Goal: Use online tool/utility: Utilize a website feature to perform a specific function

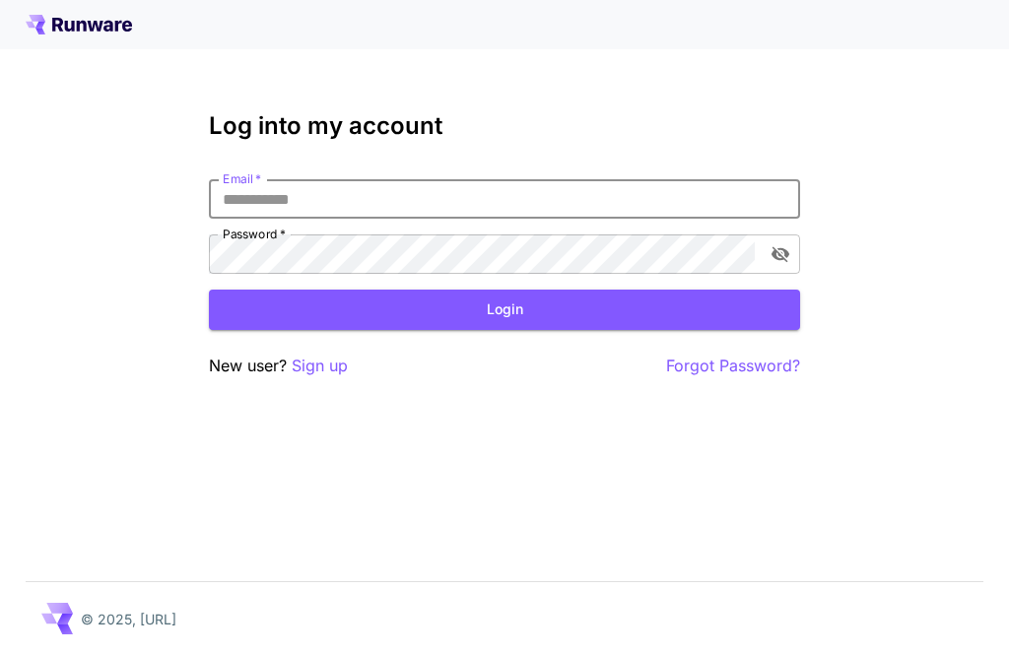
click at [468, 215] on input "Email   *" at bounding box center [504, 198] width 591 height 39
type input "**********"
click at [504, 309] on button "Login" at bounding box center [504, 310] width 591 height 40
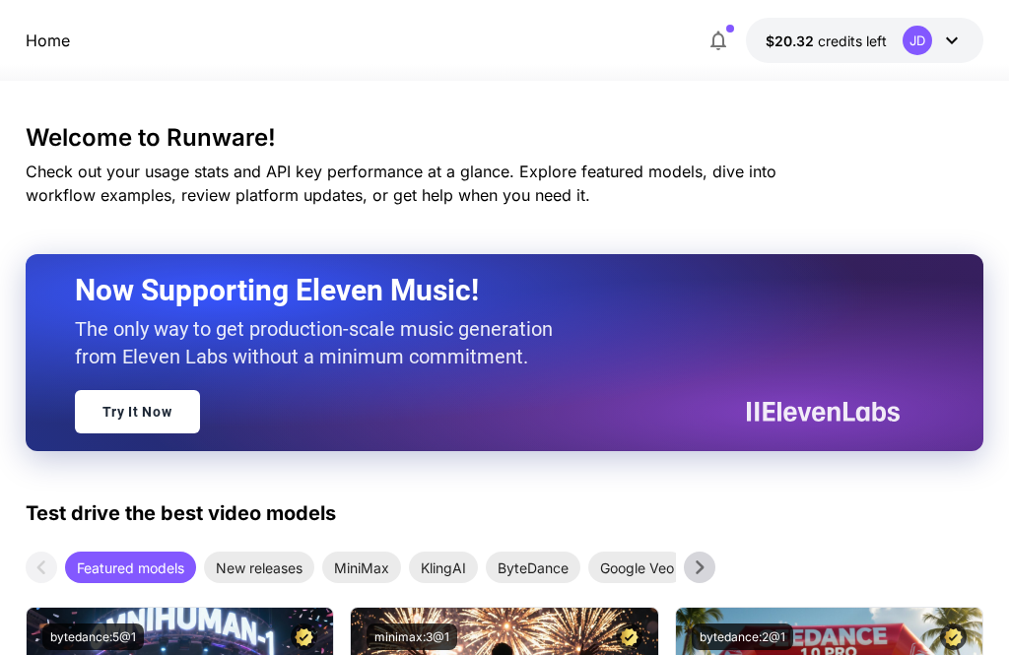
click at [36, 50] on p "Home" at bounding box center [48, 41] width 44 height 24
click at [69, 44] on p "Home" at bounding box center [48, 41] width 44 height 24
click at [53, 47] on p "Home" at bounding box center [48, 41] width 44 height 24
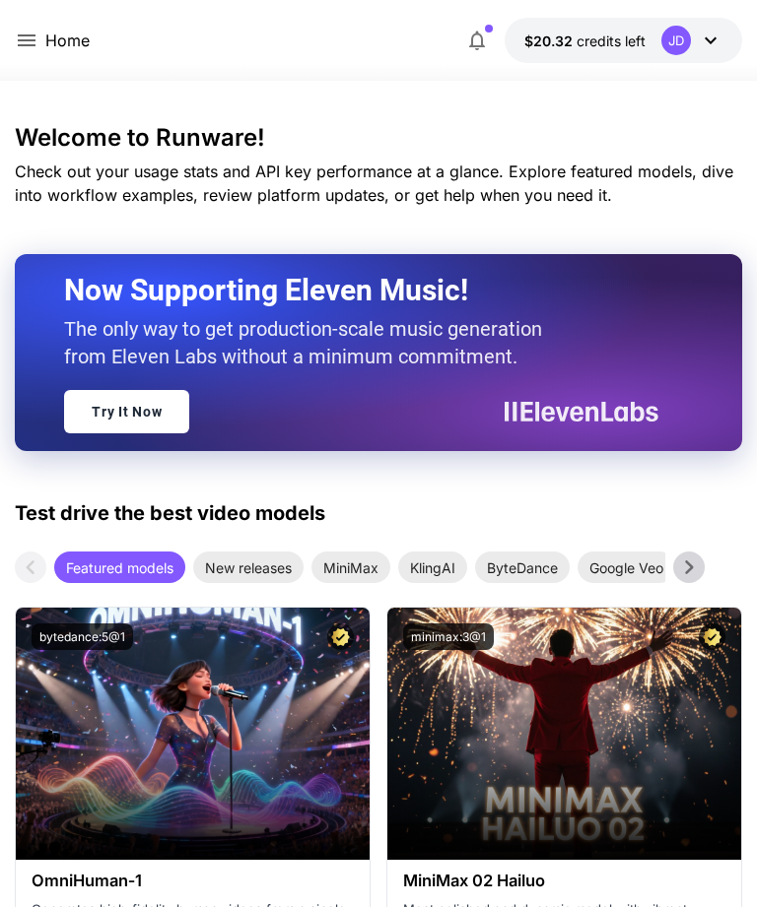
click at [36, 46] on icon at bounding box center [27, 41] width 24 height 24
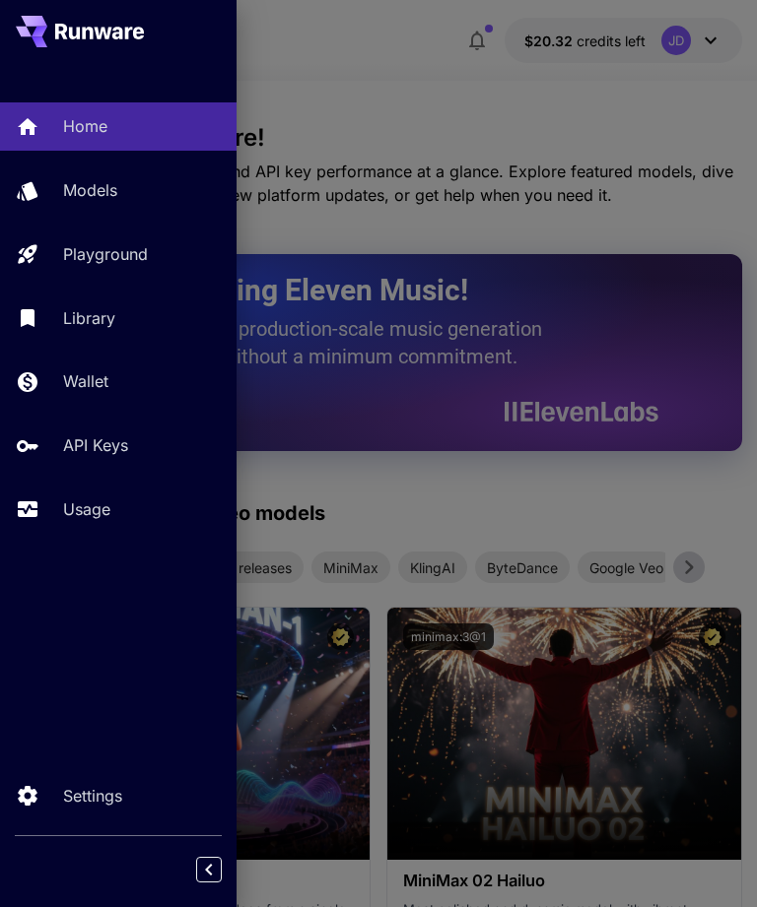
click at [118, 328] on div "Library" at bounding box center [142, 318] width 158 height 24
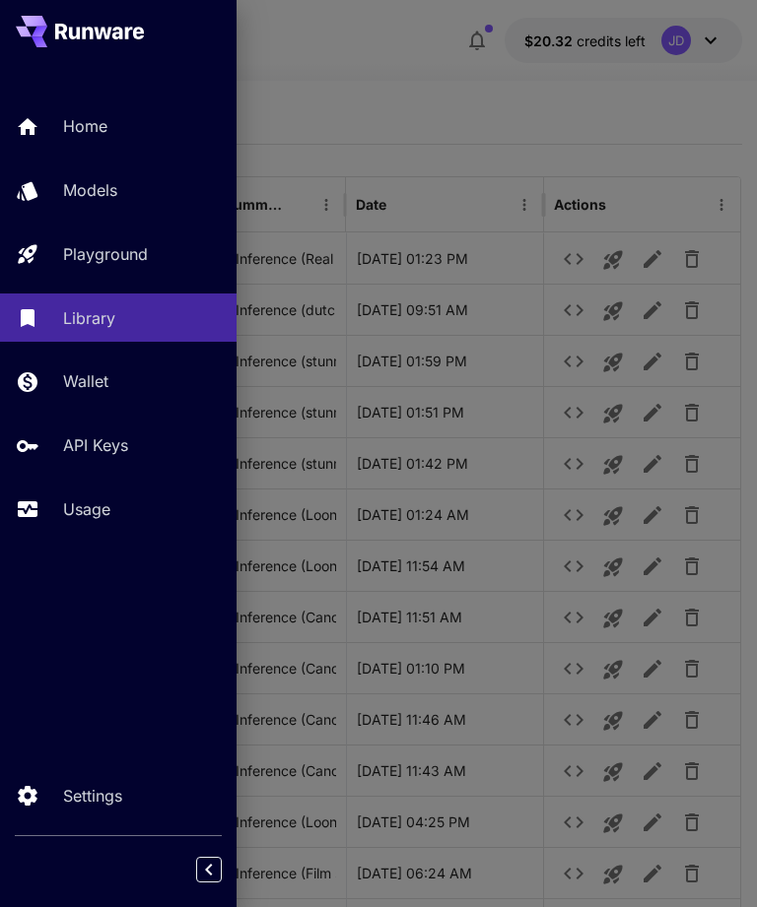
click at [369, 67] on div at bounding box center [378, 453] width 757 height 907
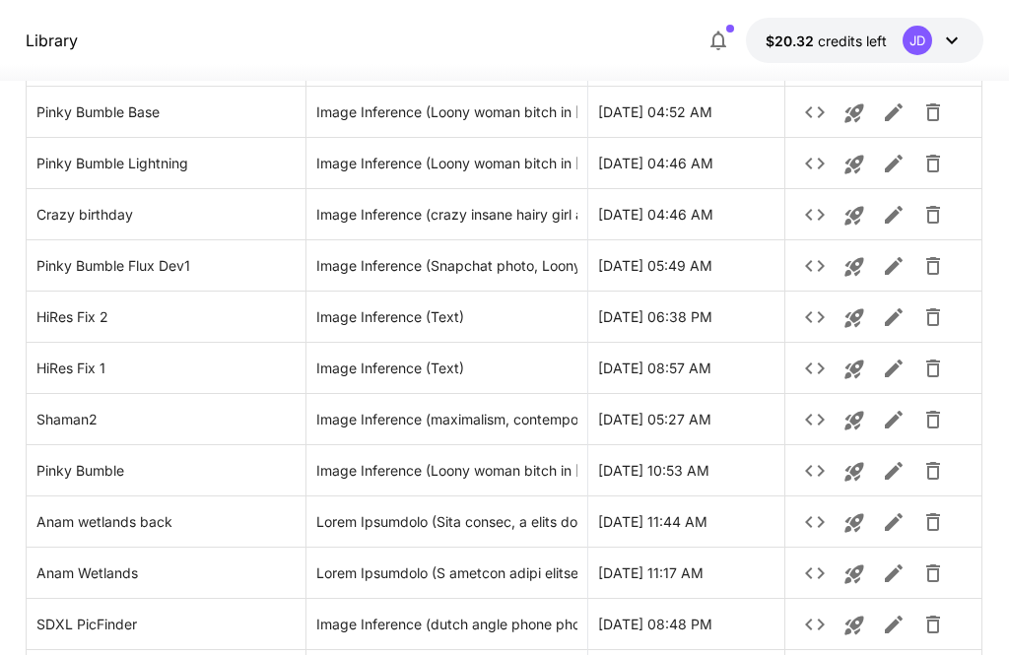
scroll to position [1660, 0]
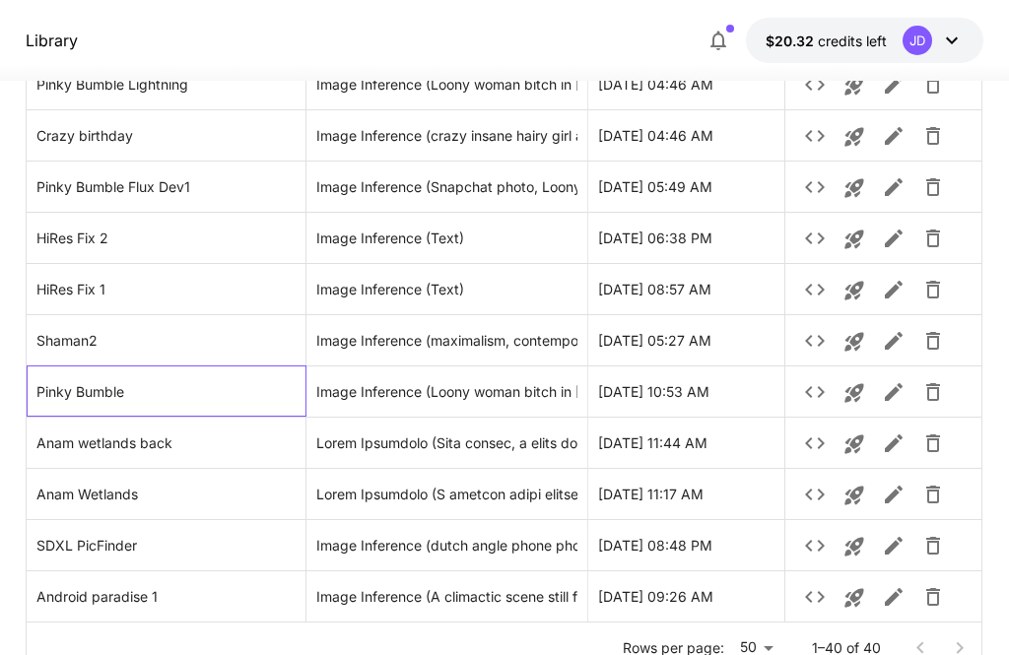
click at [160, 394] on div "Pinky Bumble" at bounding box center [167, 391] width 281 height 51
click at [857, 393] on icon "Launch in playground" at bounding box center [854, 393] width 19 height 19
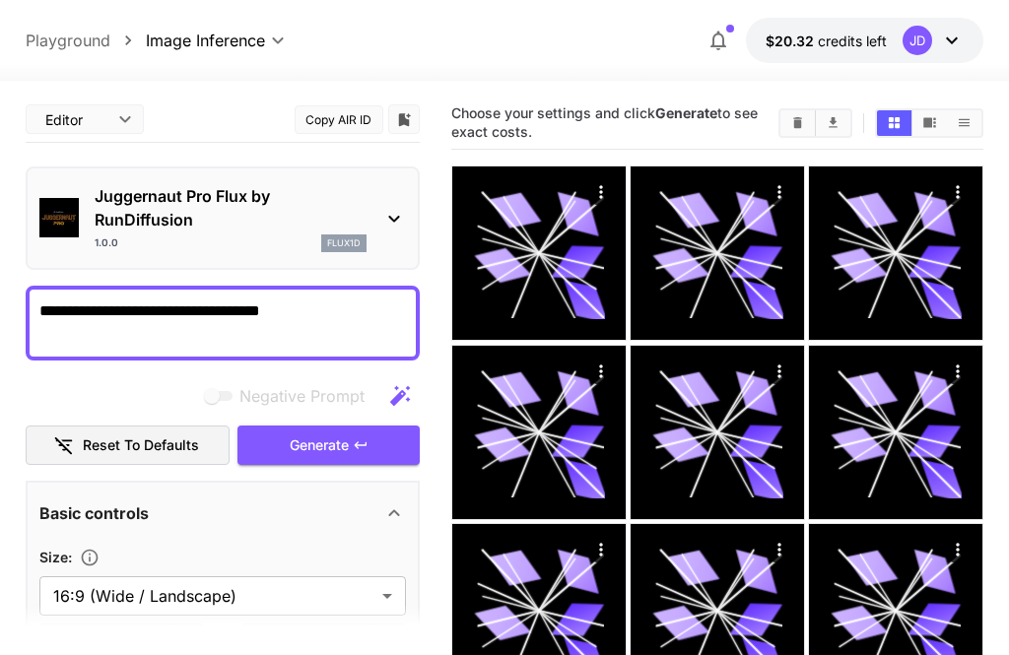
click at [342, 312] on textarea "**********" at bounding box center [222, 323] width 366 height 47
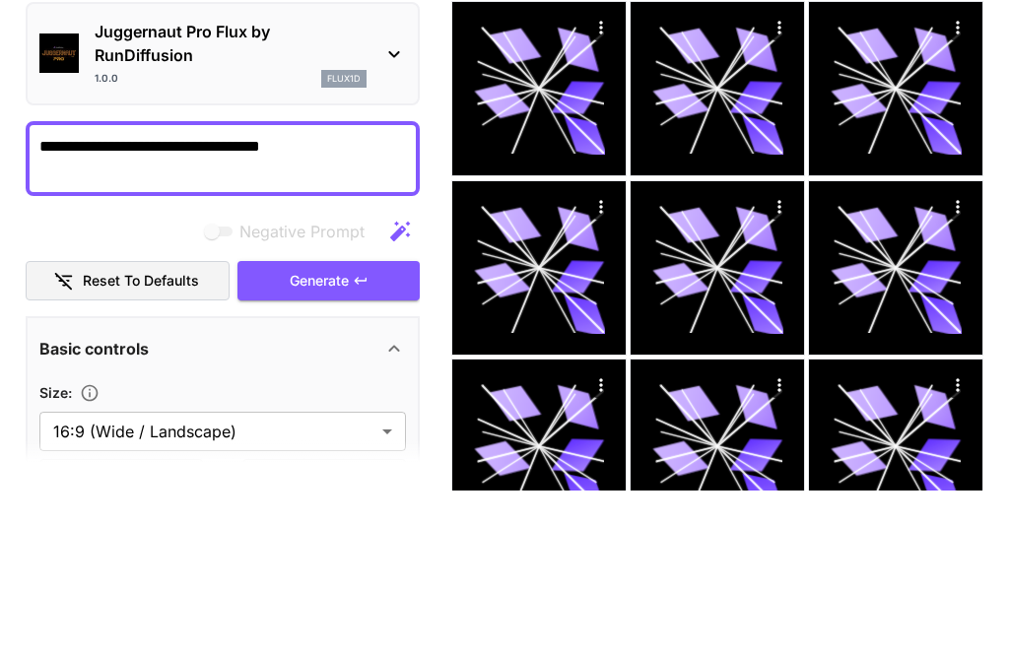
click at [348, 300] on textarea "**********" at bounding box center [222, 323] width 366 height 47
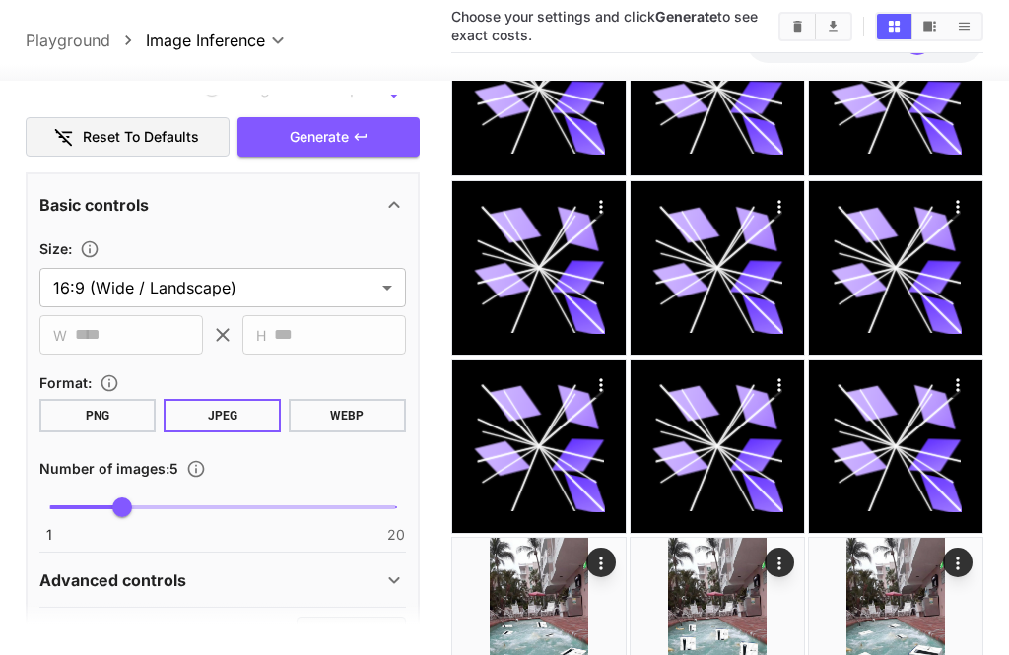
scroll to position [312, 0]
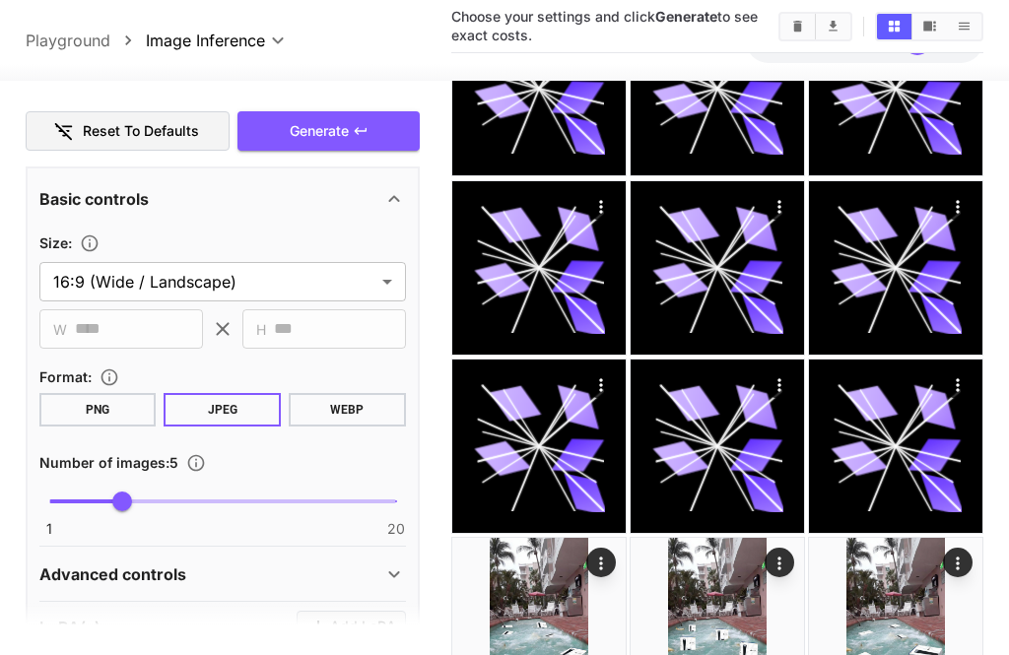
type textarea "*****"
click at [356, 283] on body "**********" at bounding box center [504, 571] width 1009 height 1472
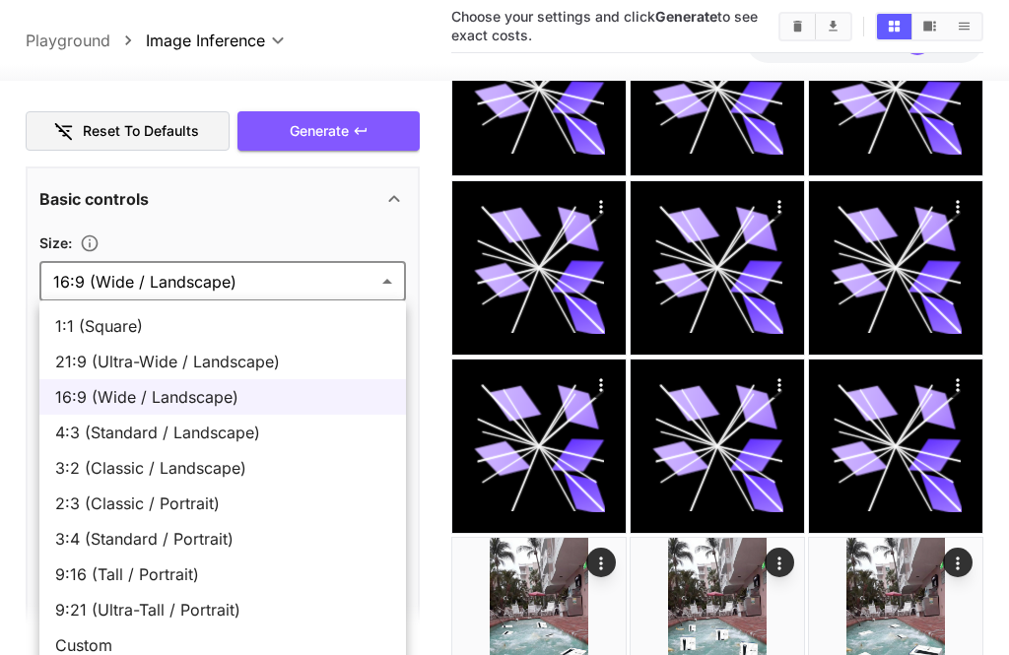
click at [217, 573] on span "9:16 (Tall / Portrait)" at bounding box center [222, 575] width 335 height 24
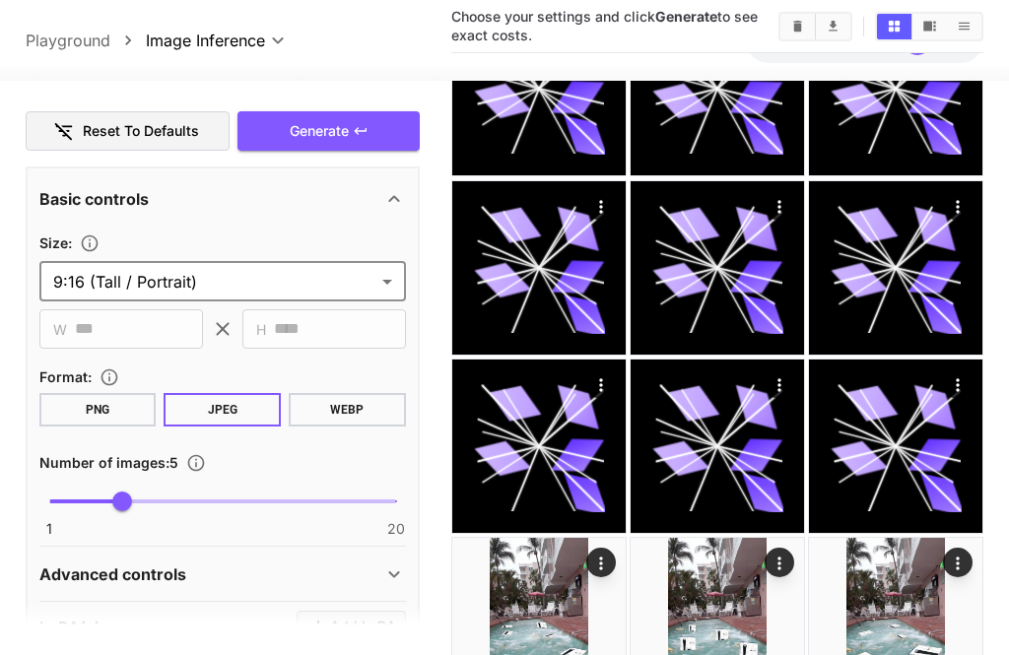
type input "**********"
type input "***"
type input "****"
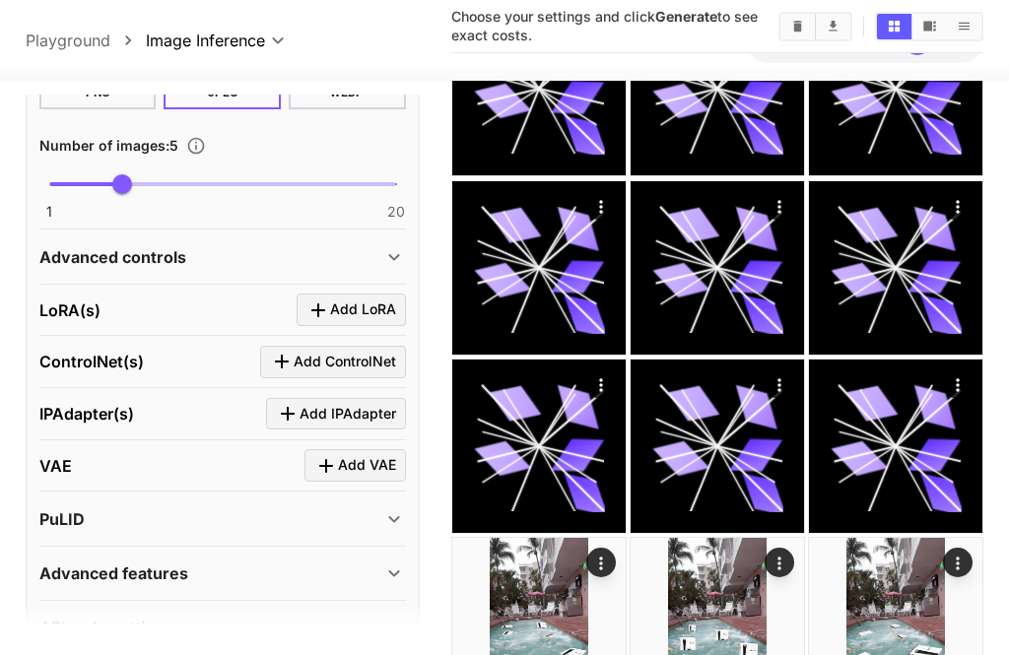
scroll to position [628, 0]
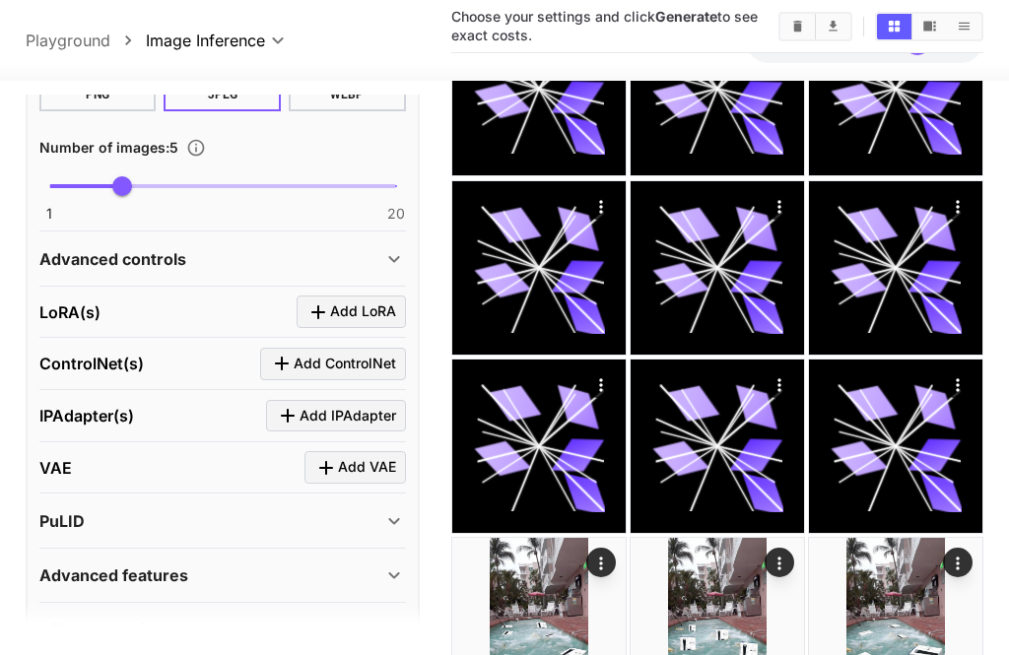
click at [342, 424] on span "Add IPAdapter" at bounding box center [348, 416] width 97 height 25
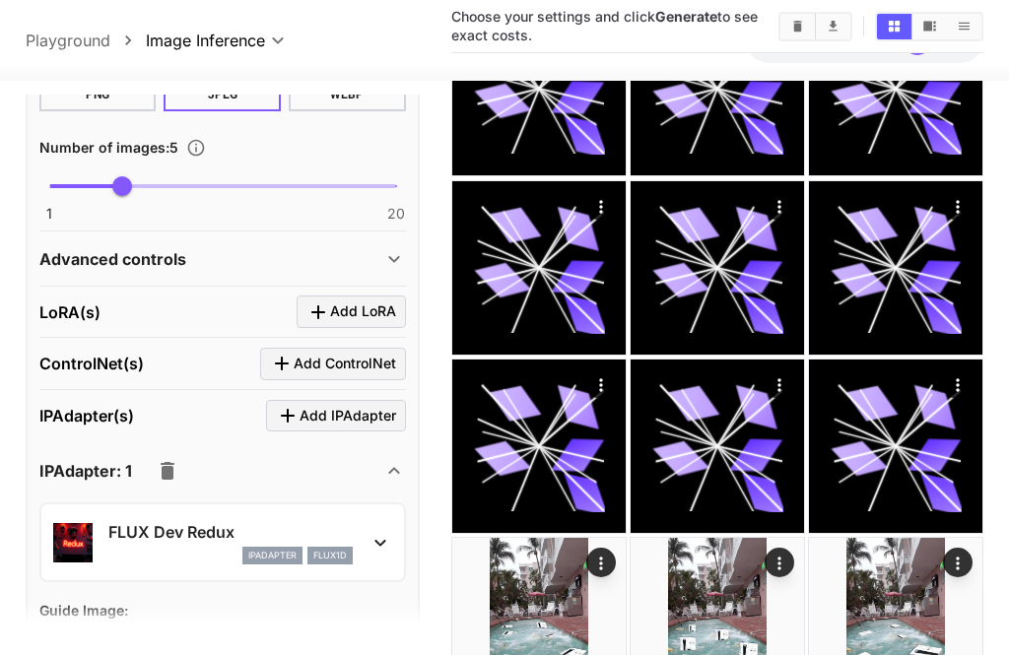
click at [291, 648] on span "Drag or upload image" at bounding box center [234, 649] width 147 height 25
click at [0, 0] on input "Drag or upload image" at bounding box center [0, 0] width 0 height 0
type input "**********"
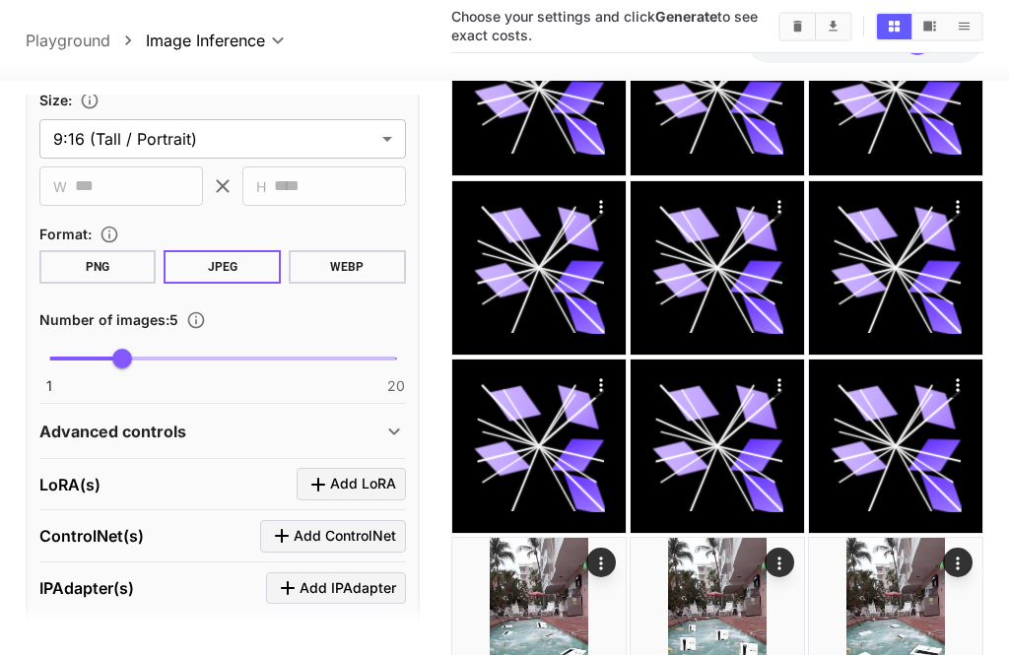
scroll to position [464, 0]
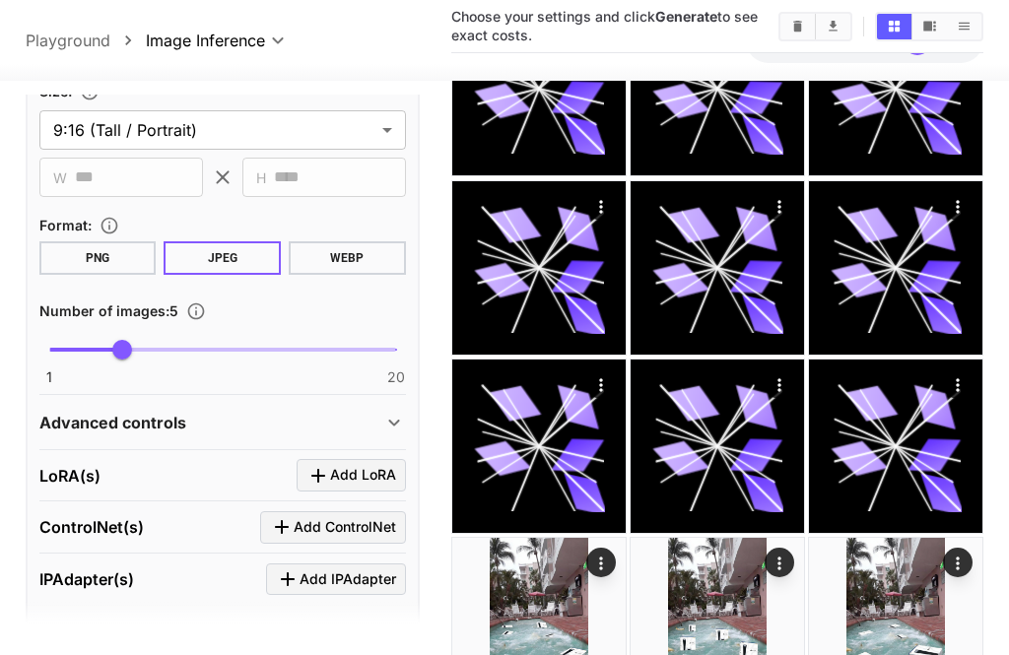
click at [393, 428] on icon at bounding box center [394, 423] width 24 height 24
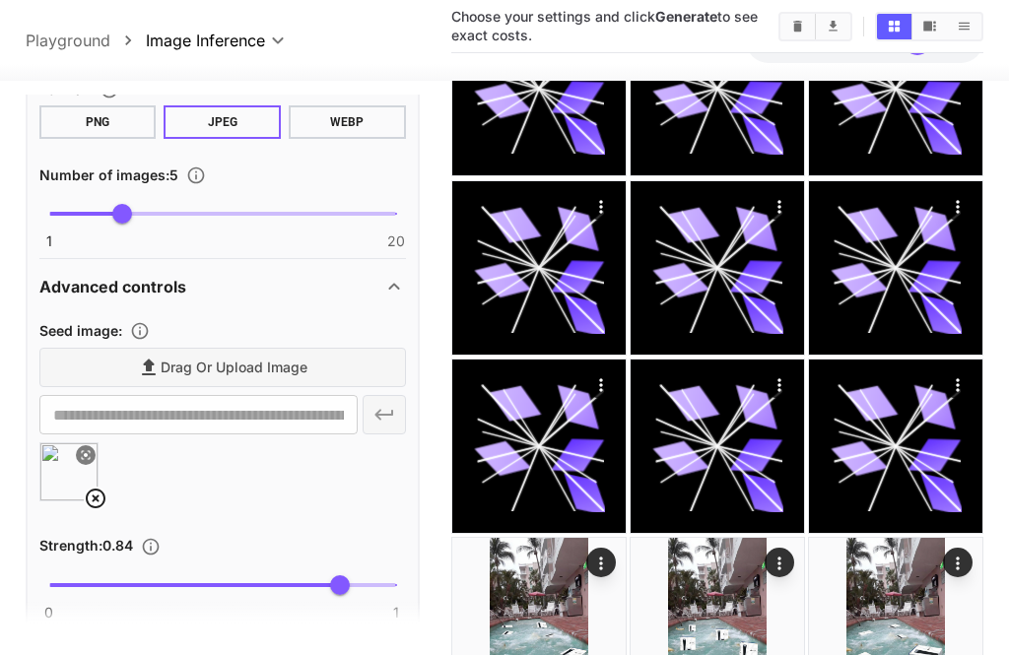
scroll to position [647, 0]
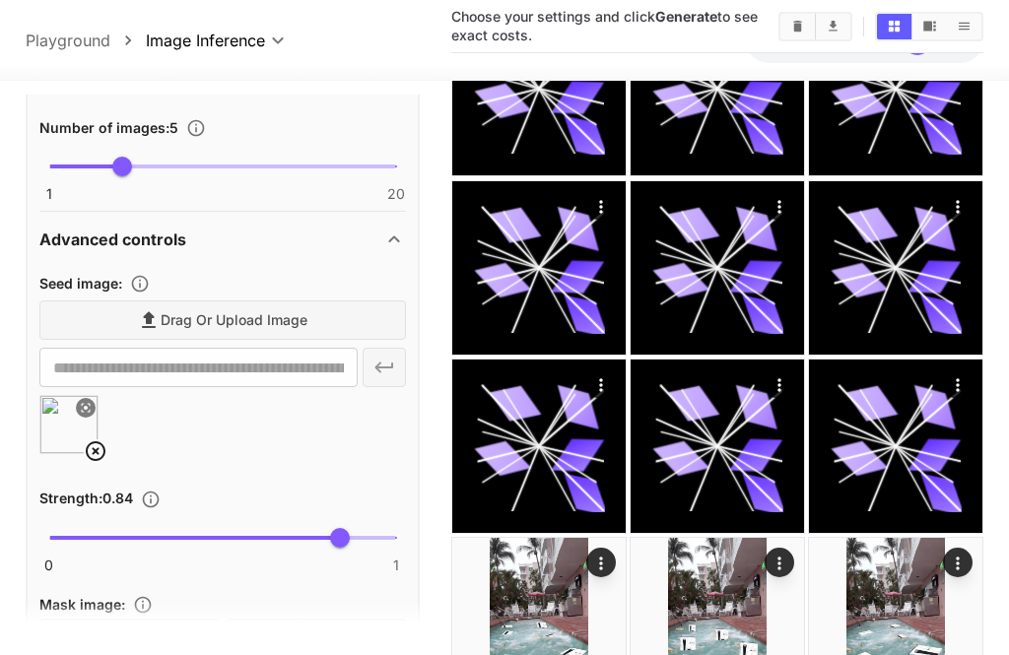
click at [105, 450] on icon at bounding box center [96, 451] width 24 height 24
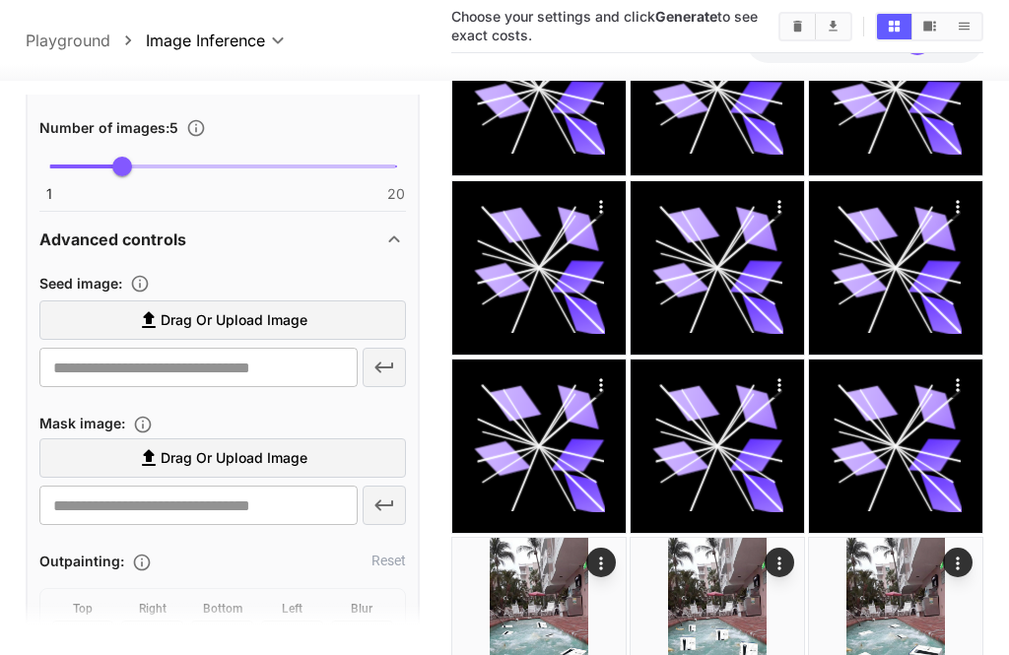
click at [328, 321] on label "Drag or upload image" at bounding box center [222, 320] width 366 height 40
click at [0, 0] on input "Drag or upload image" at bounding box center [0, 0] width 0 height 0
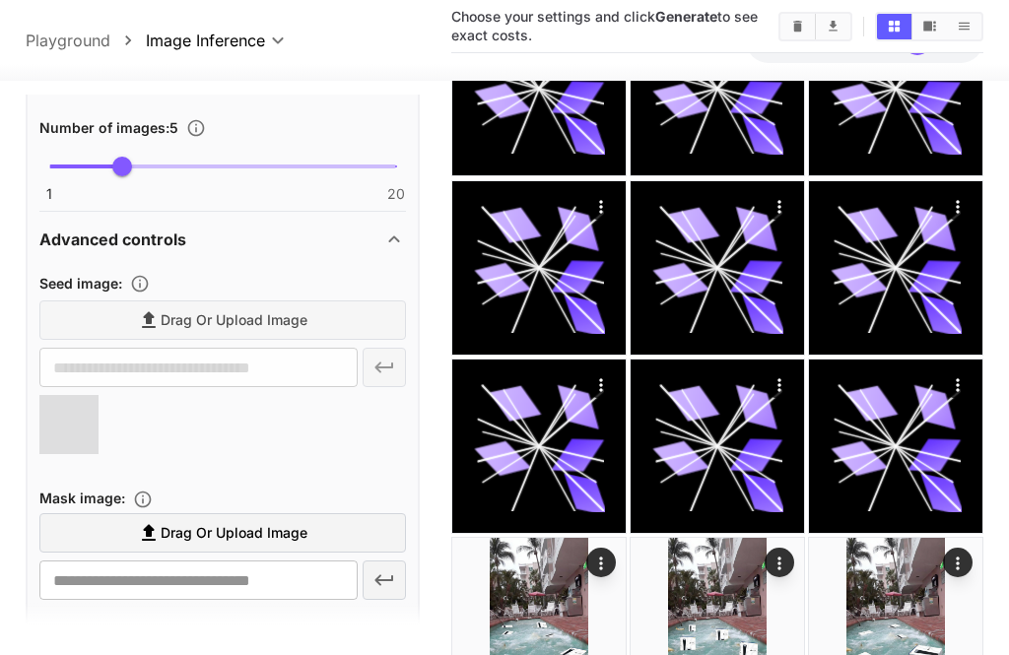
type input "**********"
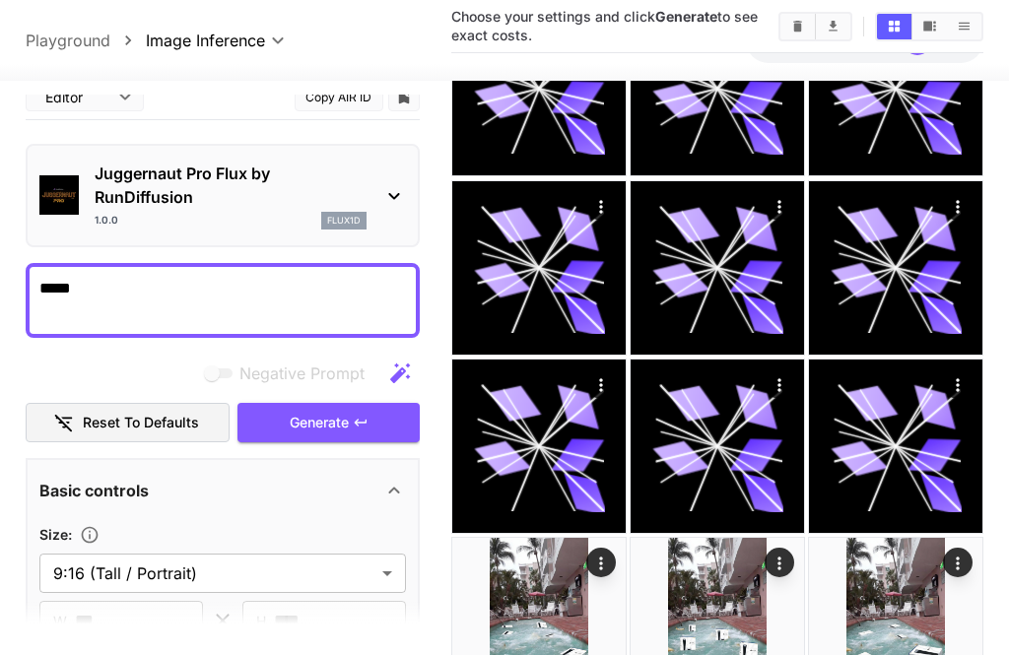
scroll to position [20, 0]
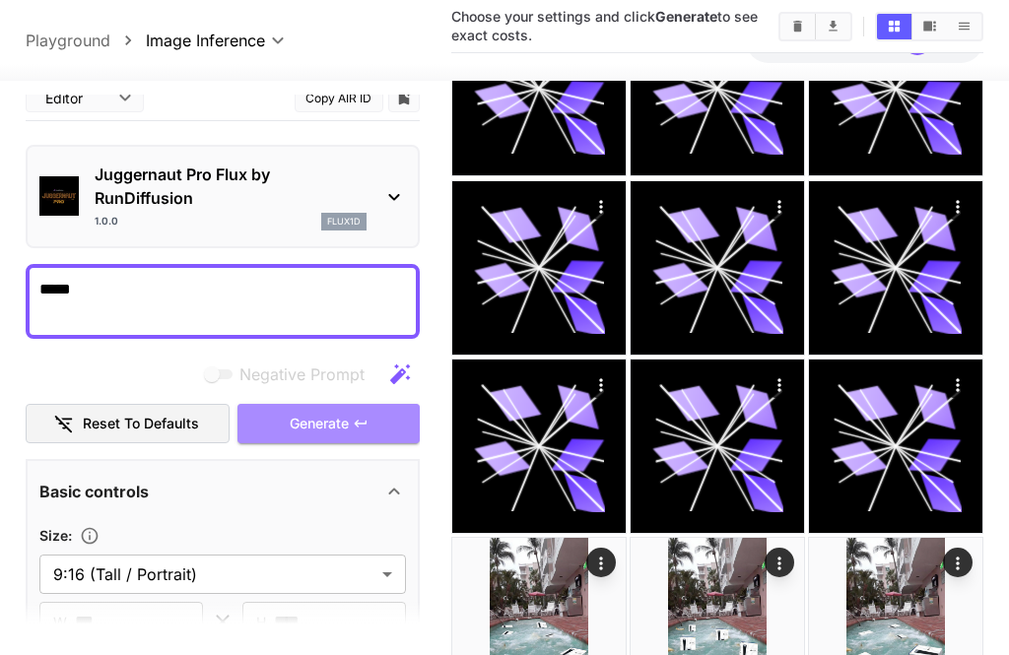
click at [353, 418] on icon "button" at bounding box center [361, 424] width 16 height 16
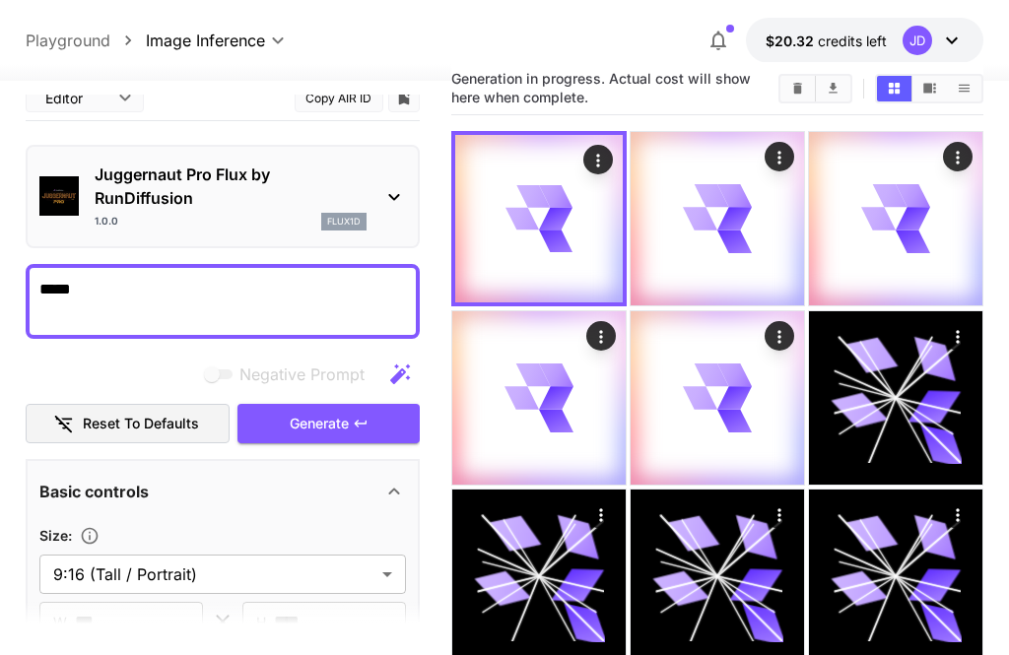
scroll to position [38, 0]
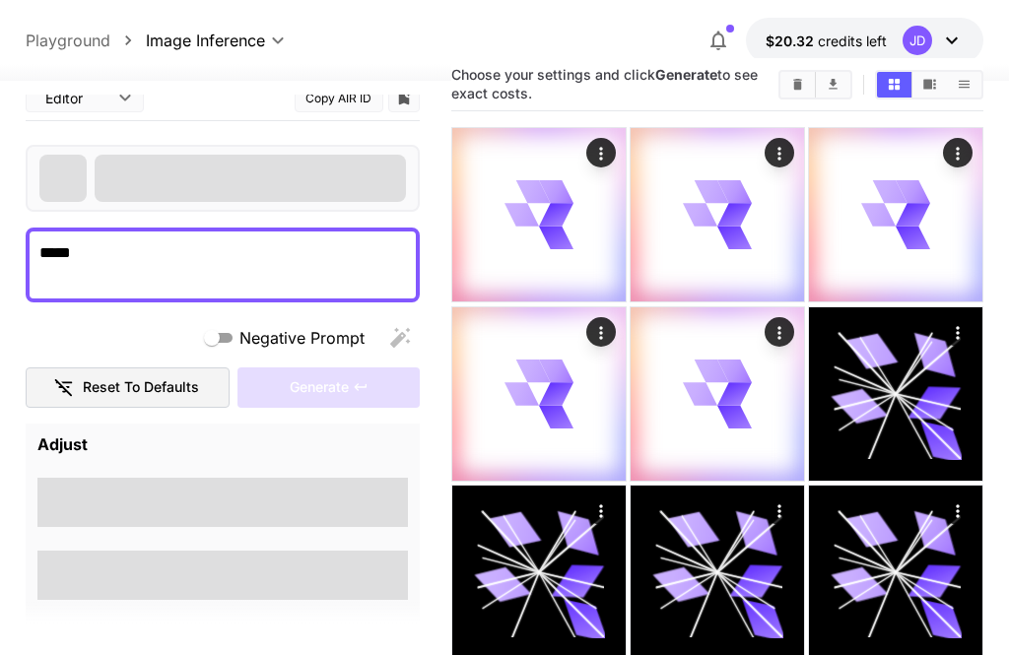
type textarea "**********"
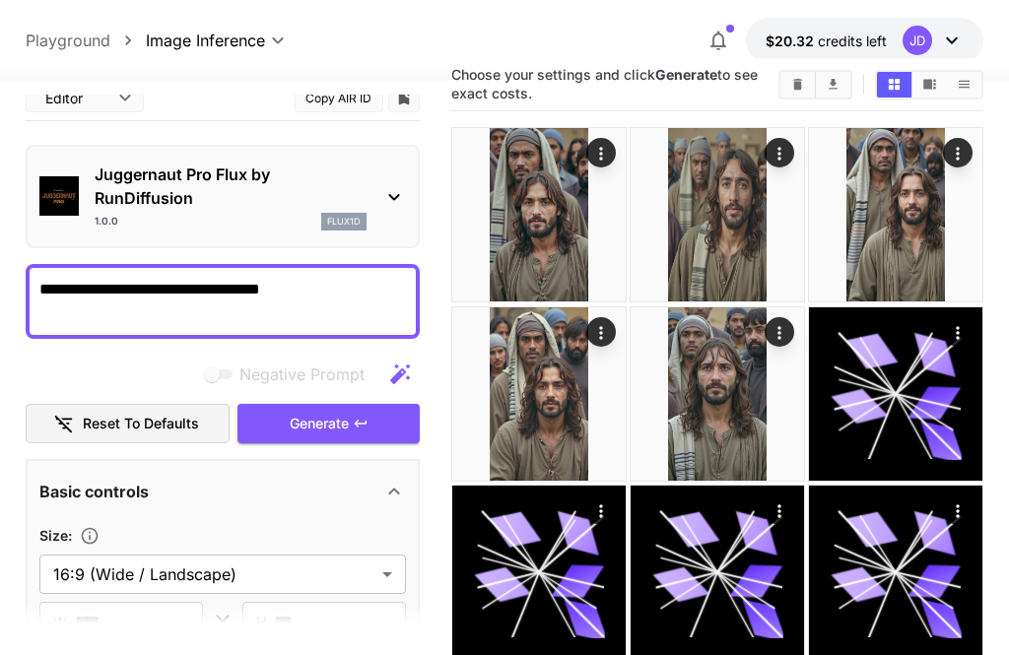
click at [0, 0] on button "Open in fullscreen" at bounding box center [0, 0] width 0 height 0
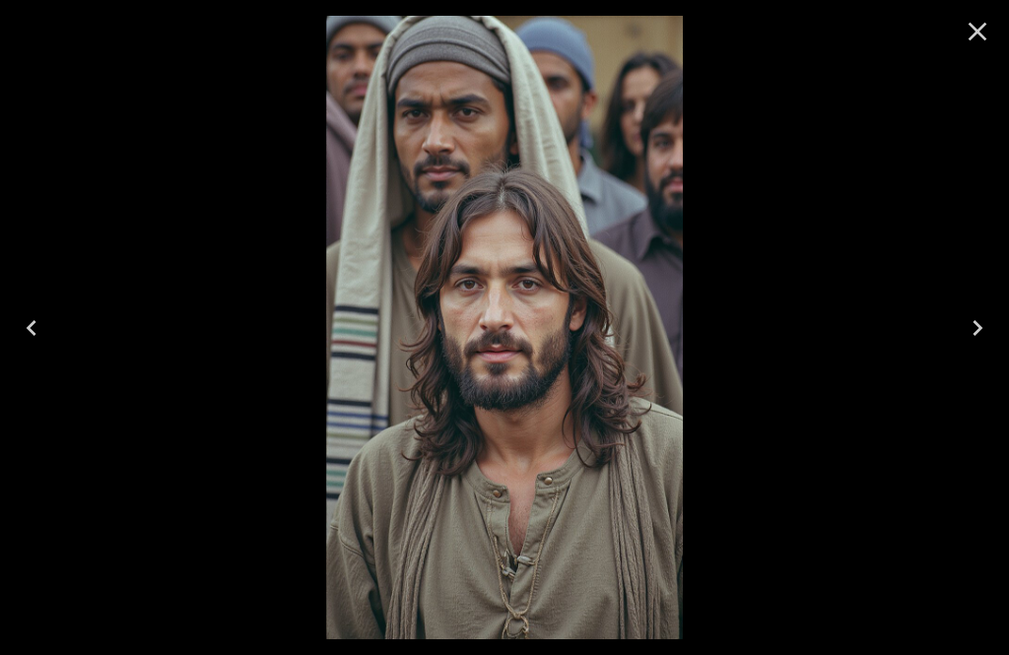
click at [980, 335] on icon "Next" at bounding box center [978, 328] width 32 height 32
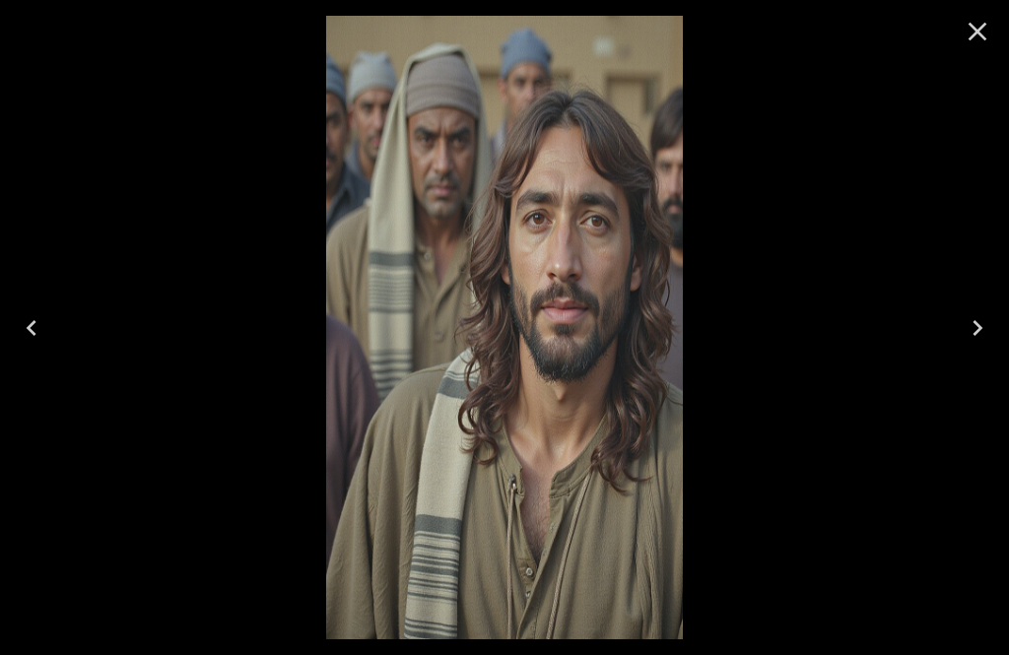
click at [976, 338] on icon "Next" at bounding box center [978, 328] width 32 height 32
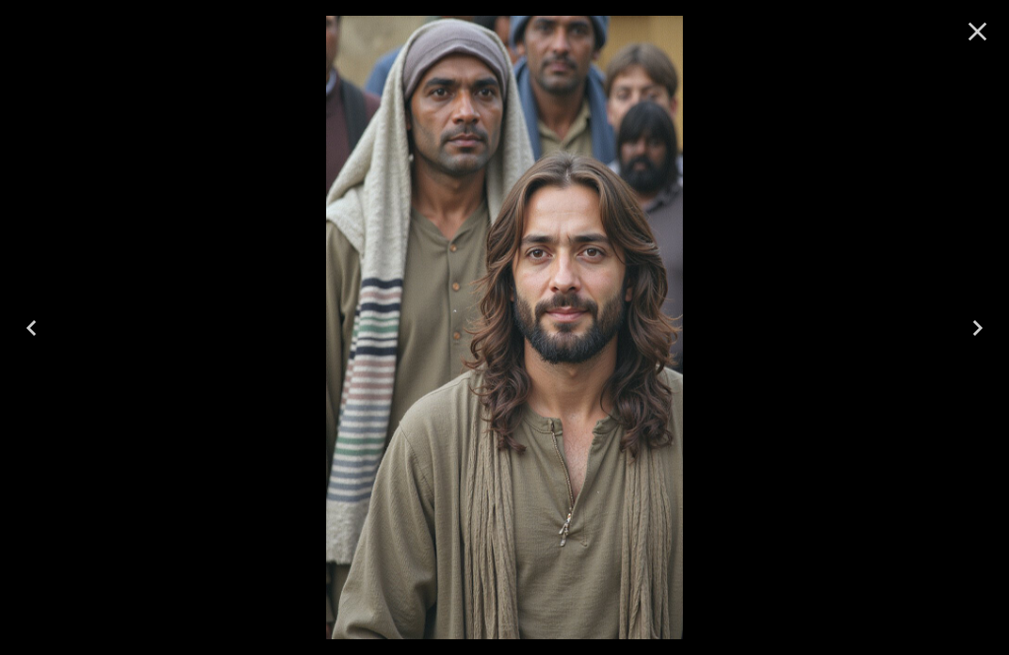
click at [982, 344] on button "Next" at bounding box center [977, 328] width 63 height 79
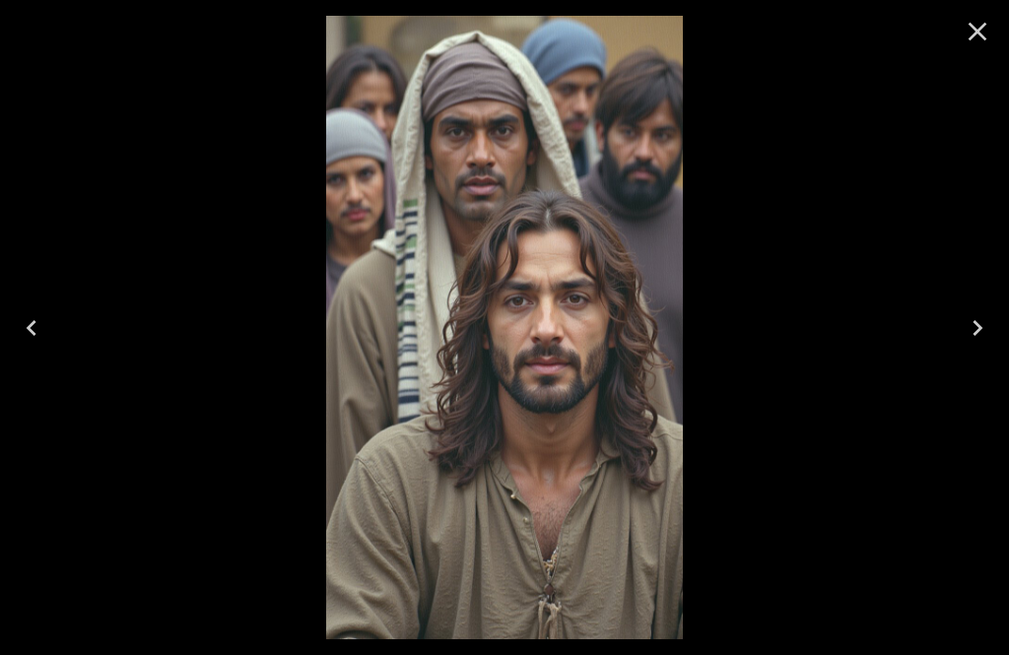
click at [985, 352] on button "Next" at bounding box center [977, 328] width 63 height 79
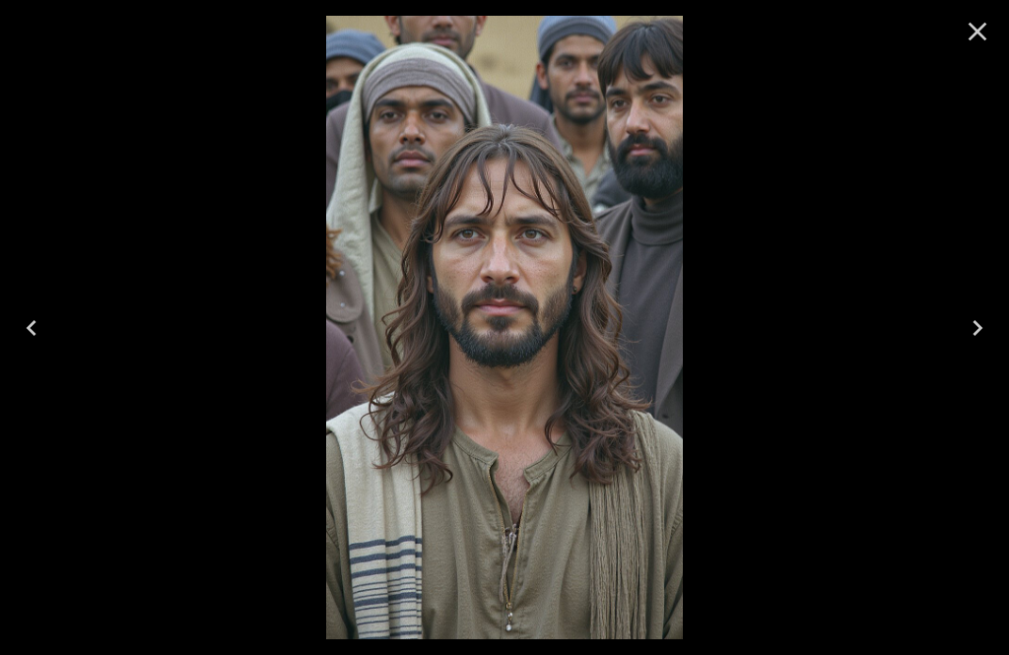
click at [981, 352] on button "Next" at bounding box center [977, 328] width 63 height 79
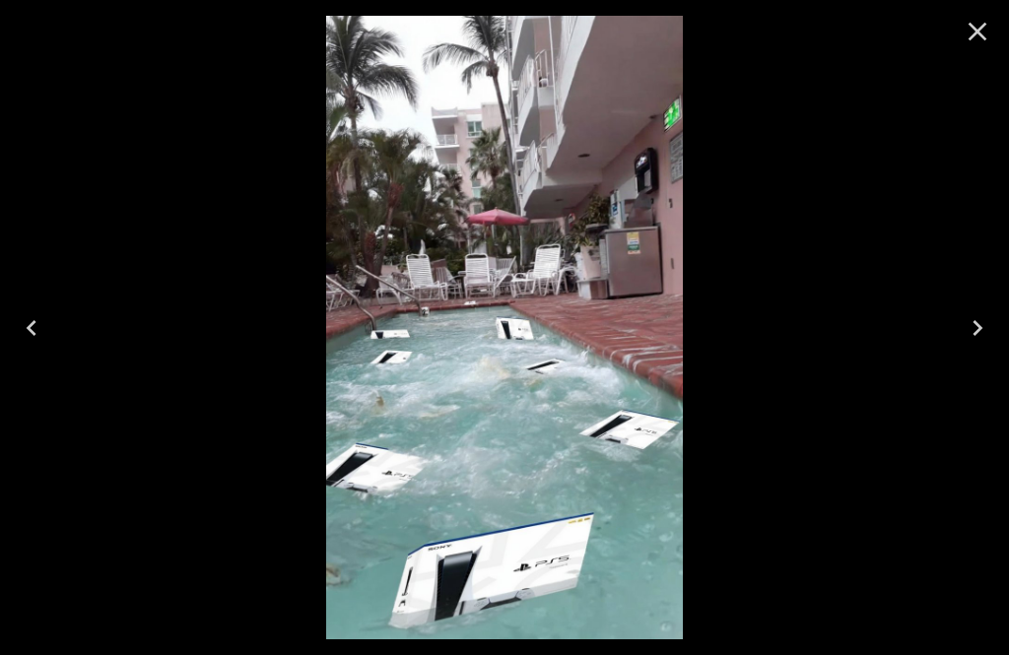
click at [987, 34] on icon "Close" at bounding box center [978, 32] width 32 height 32
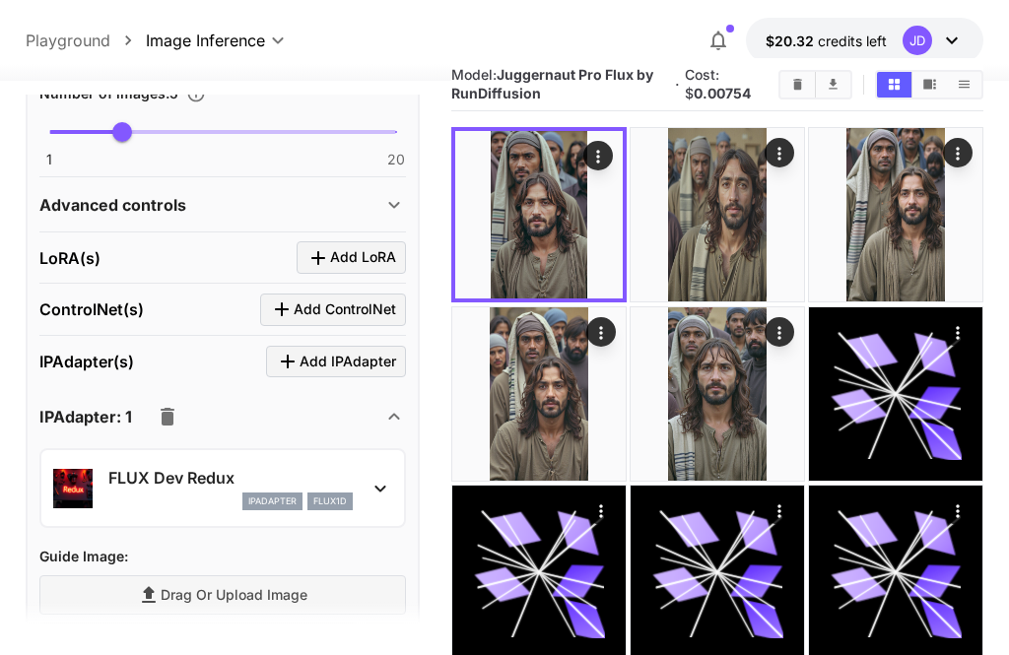
scroll to position [680, 0]
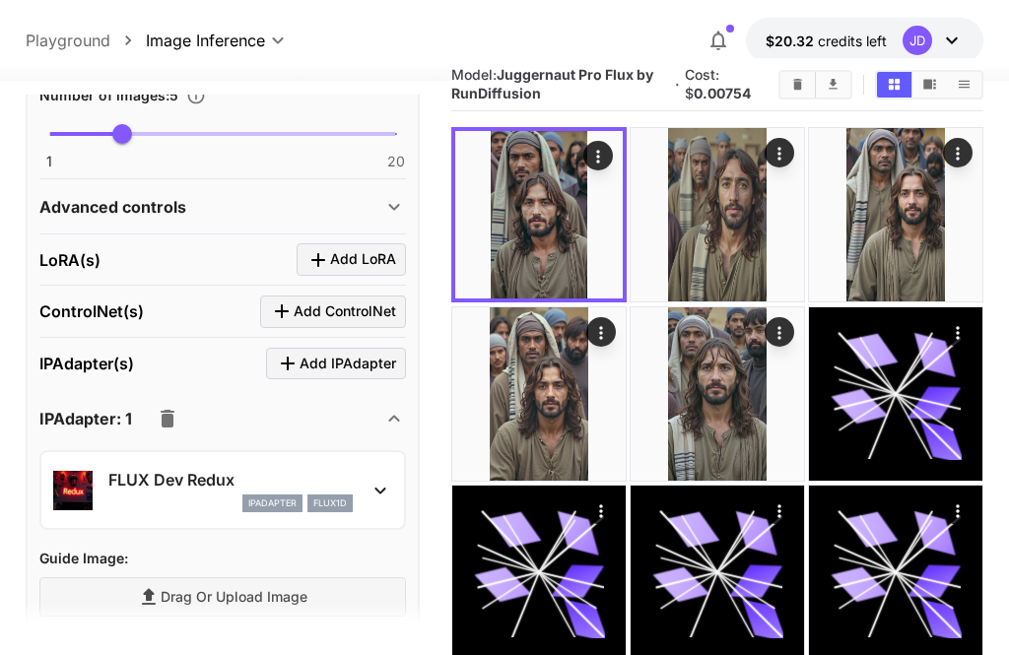
click at [389, 211] on icon at bounding box center [394, 207] width 24 height 24
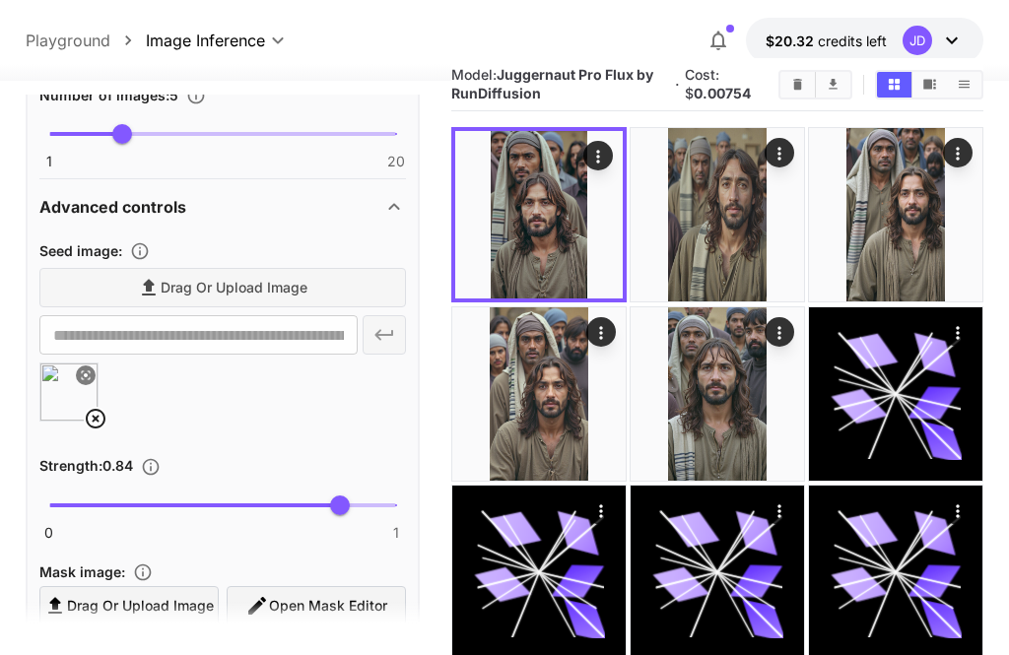
click at [603, 160] on icon "Actions" at bounding box center [598, 157] width 20 height 20
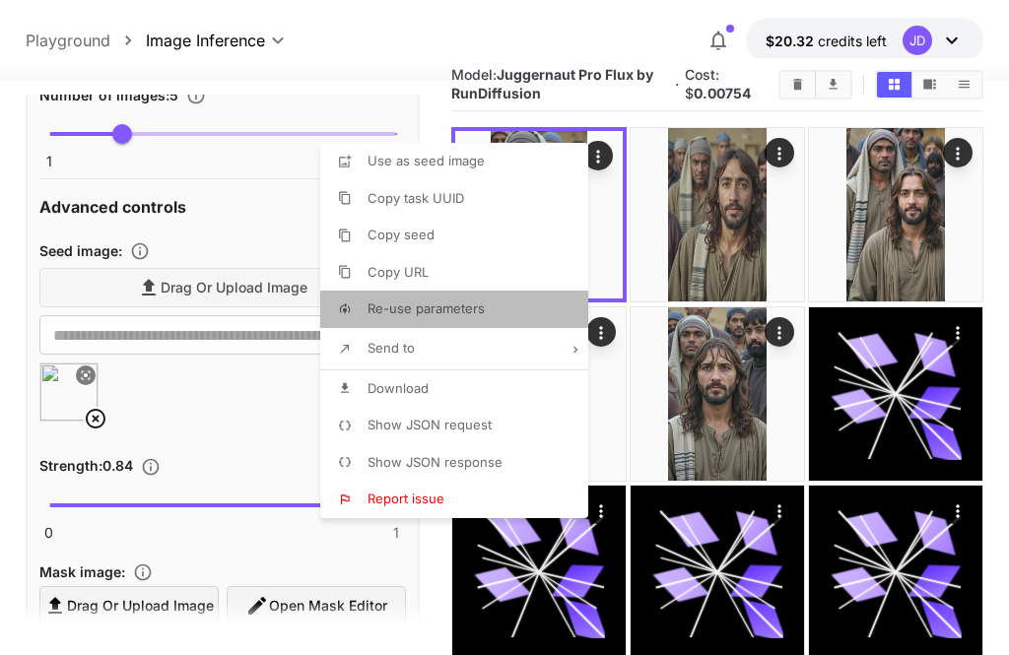
click at [466, 310] on span "Re-use parameters" at bounding box center [425, 308] width 117 height 16
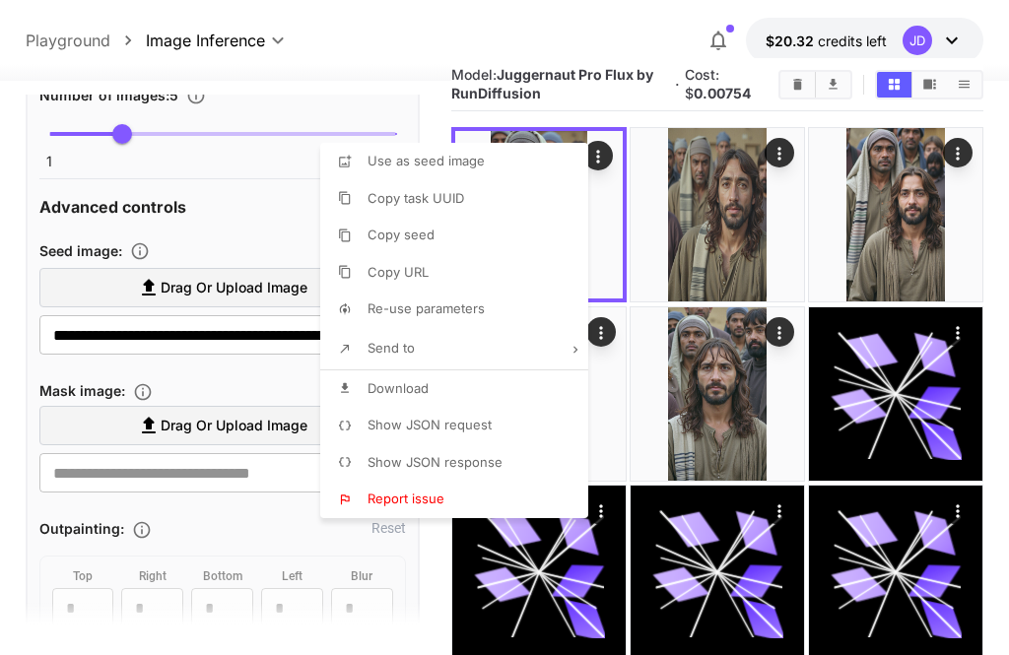
type textarea "*****"
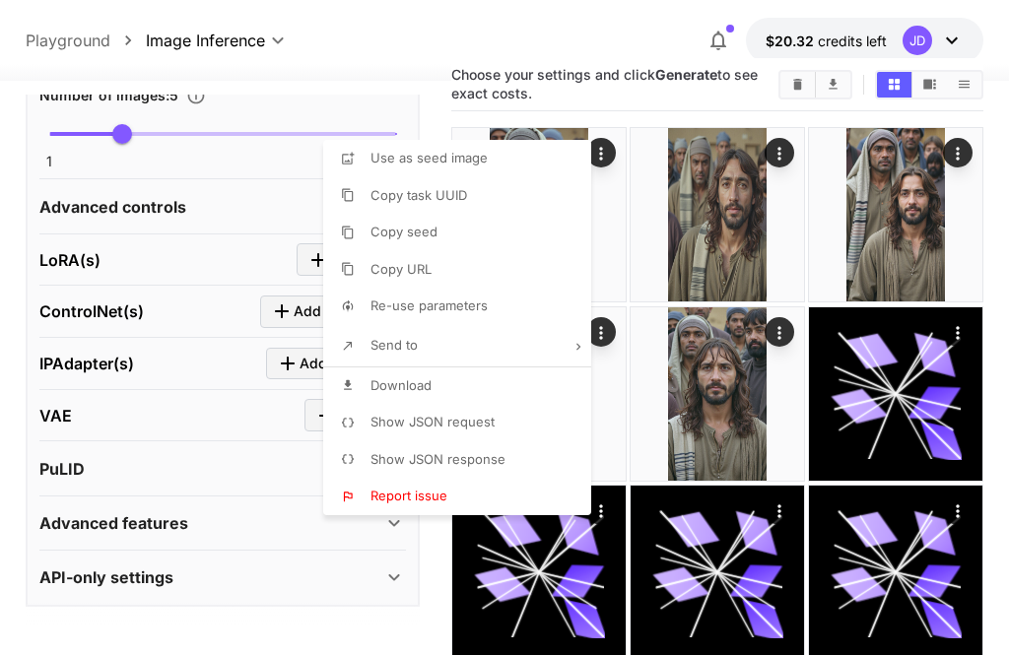
type input "**********"
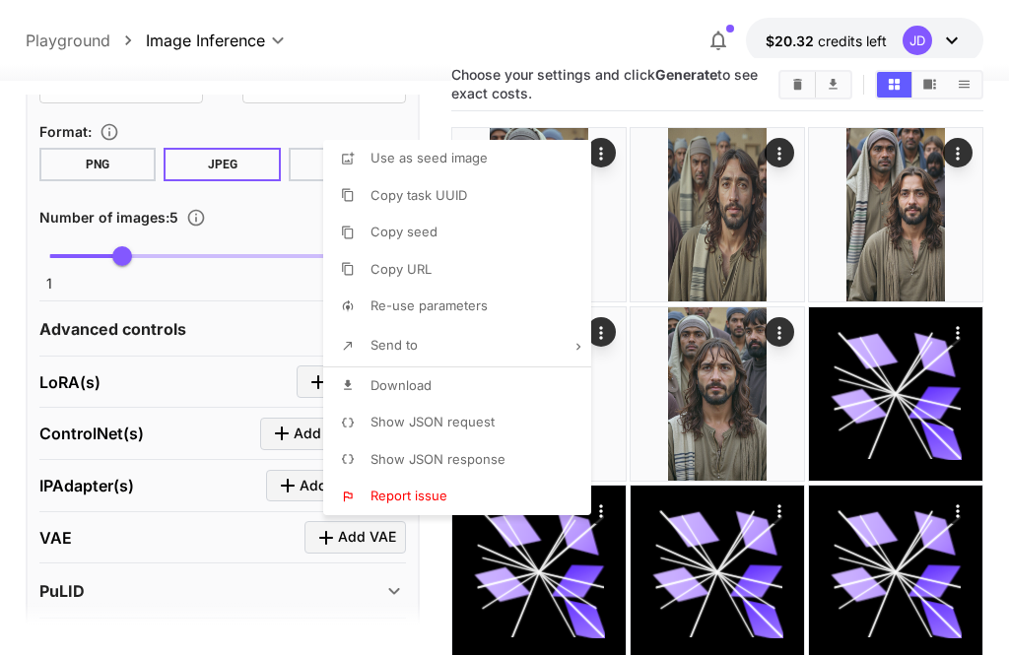
click at [239, 328] on div at bounding box center [504, 327] width 1009 height 655
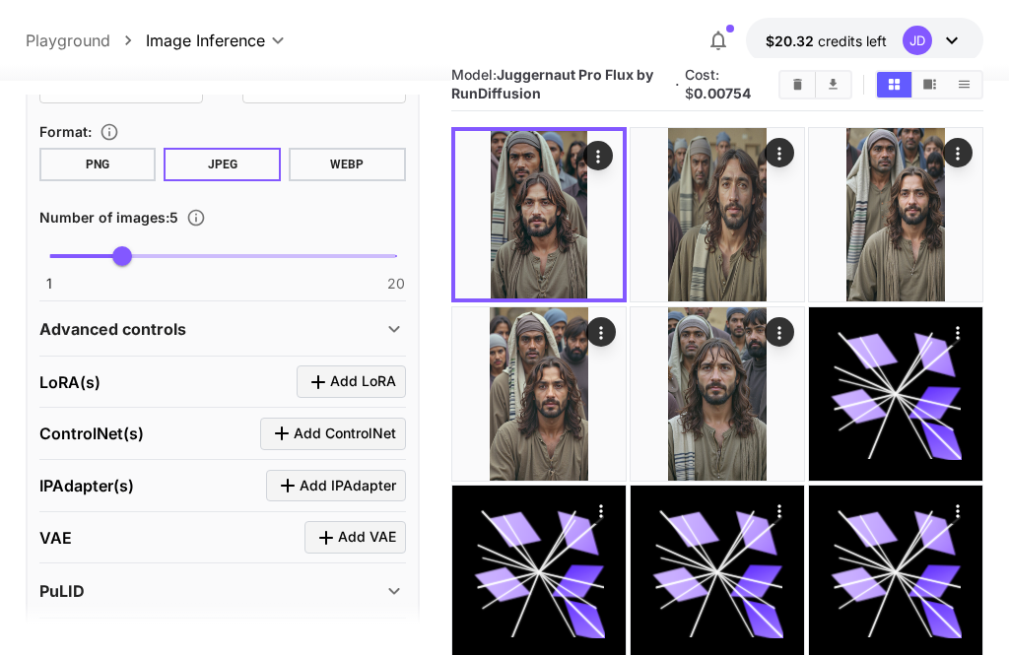
click at [388, 340] on div "Advanced controls" at bounding box center [222, 328] width 366 height 47
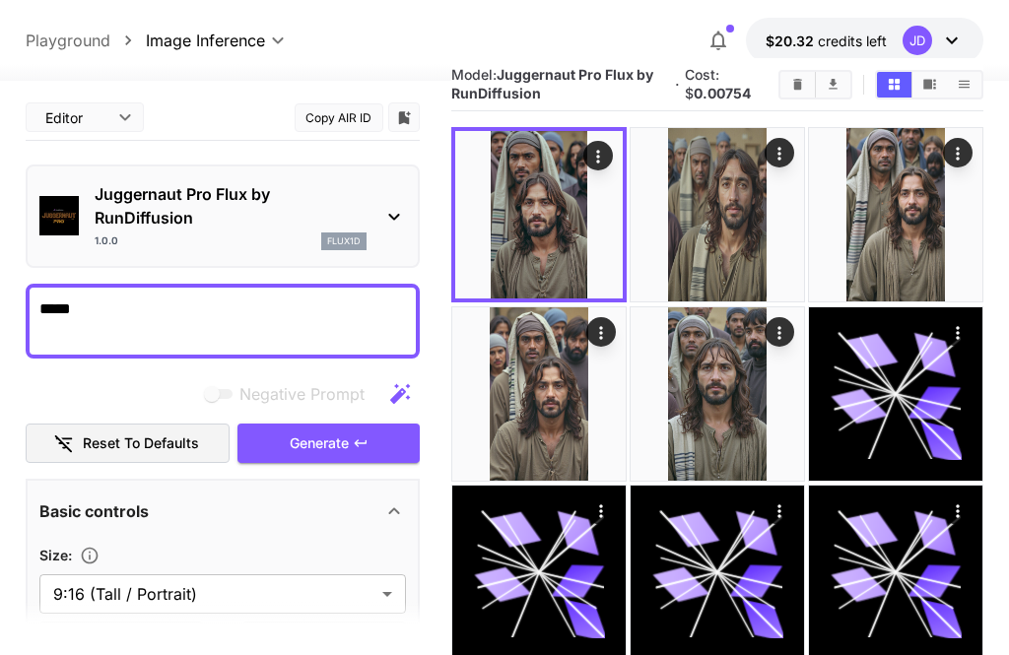
scroll to position [0, 0]
click at [358, 448] on icon "button" at bounding box center [361, 443] width 16 height 16
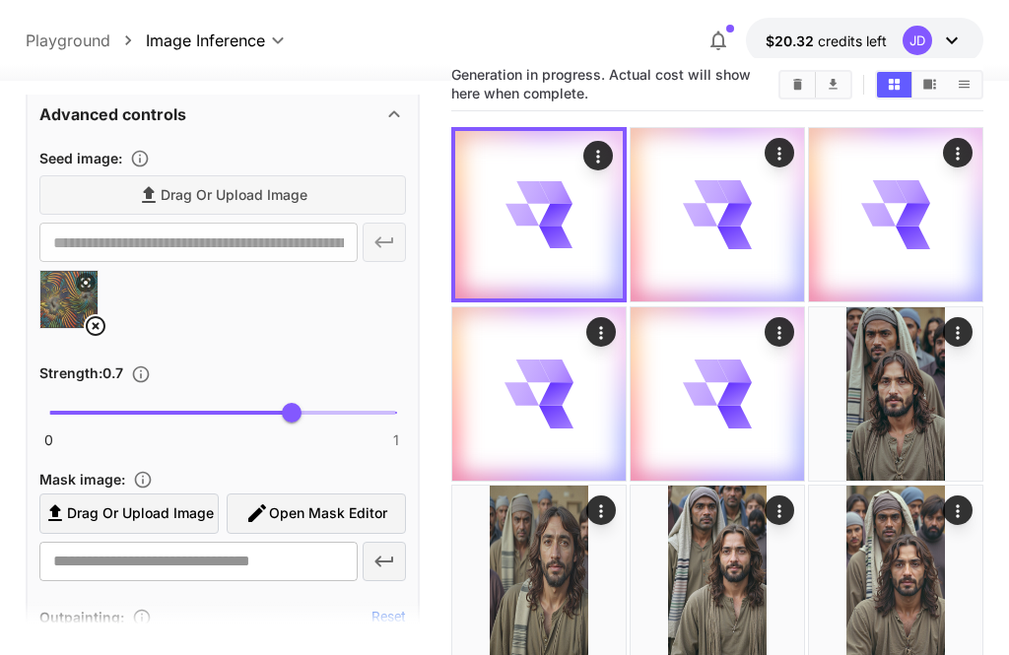
scroll to position [756, 0]
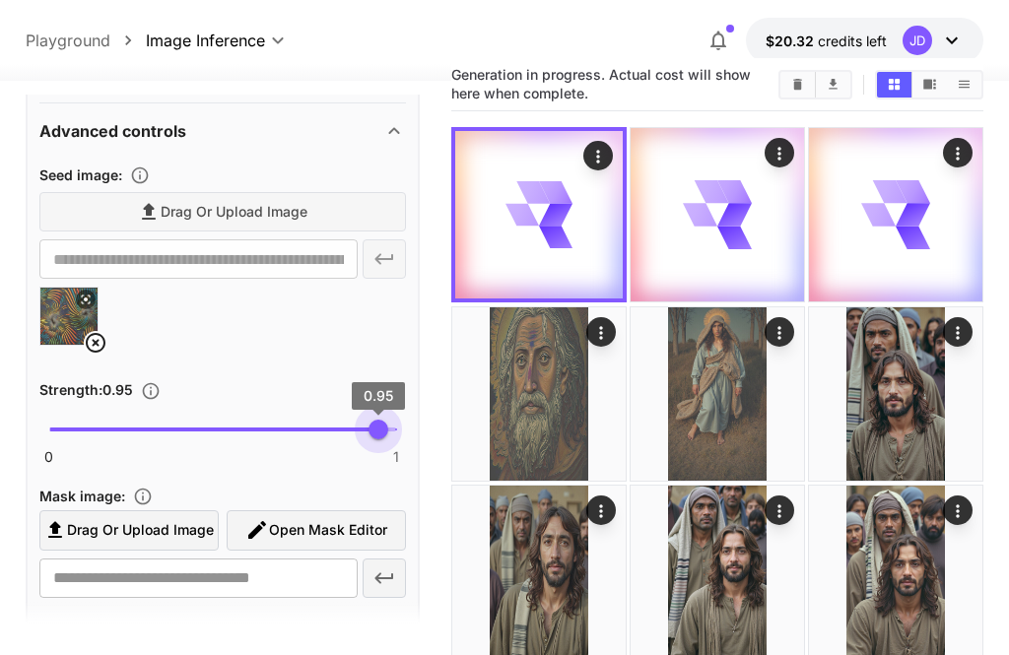
type input "****"
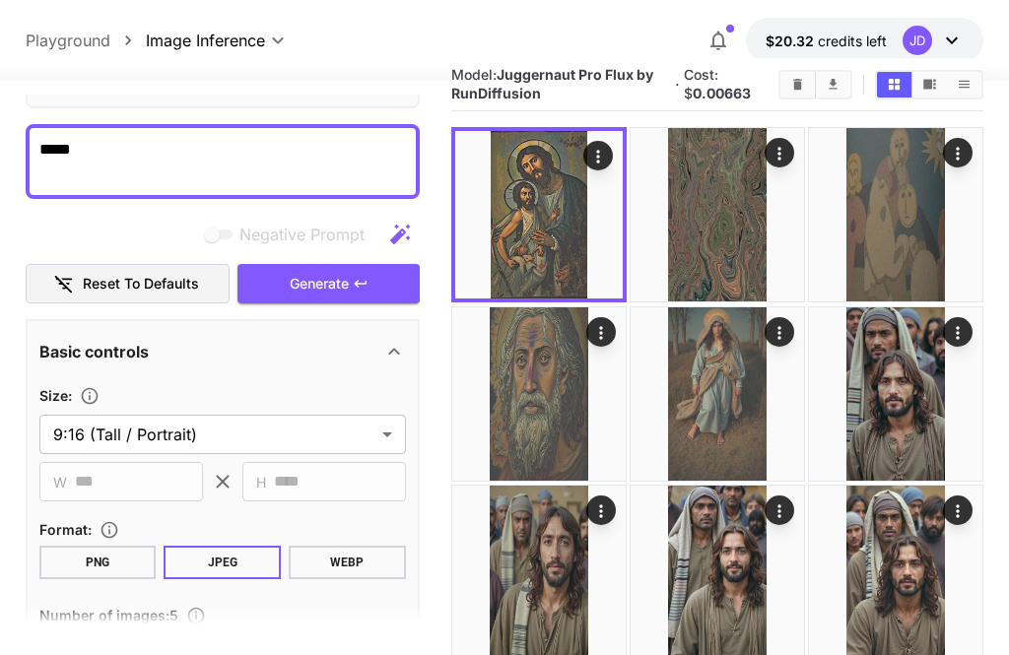
scroll to position [158, 0]
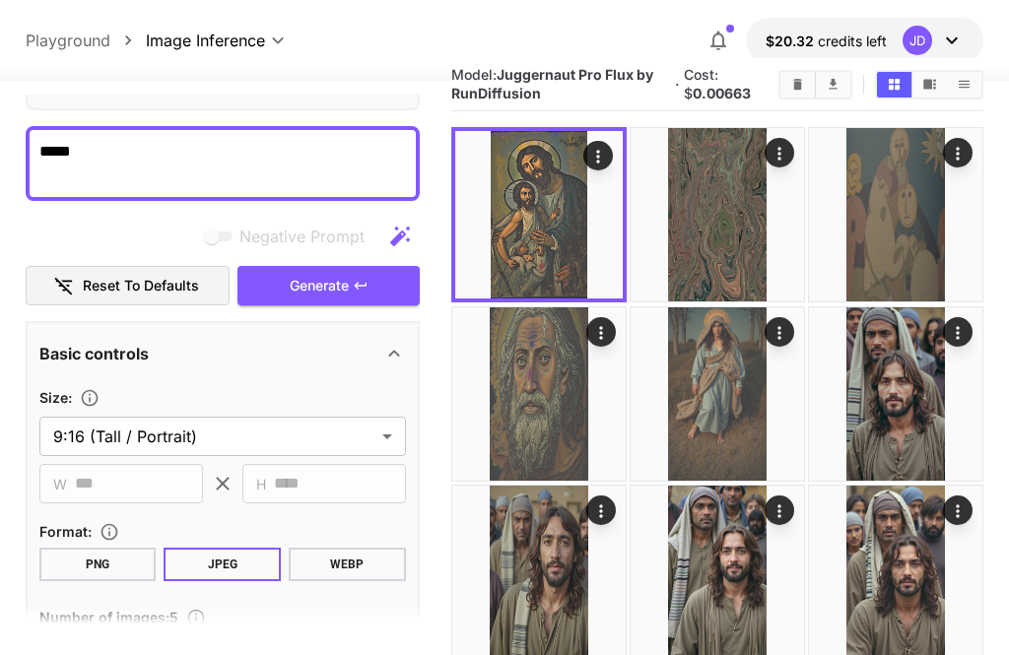
click at [388, 299] on button "Generate" at bounding box center [327, 286] width 181 height 40
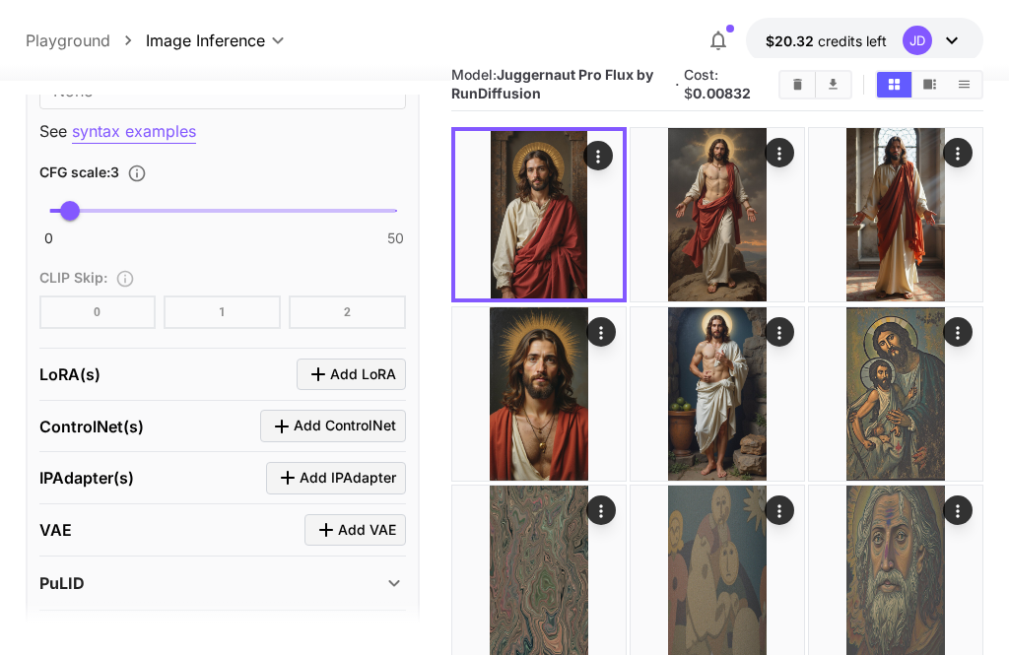
scroll to position [1794, 0]
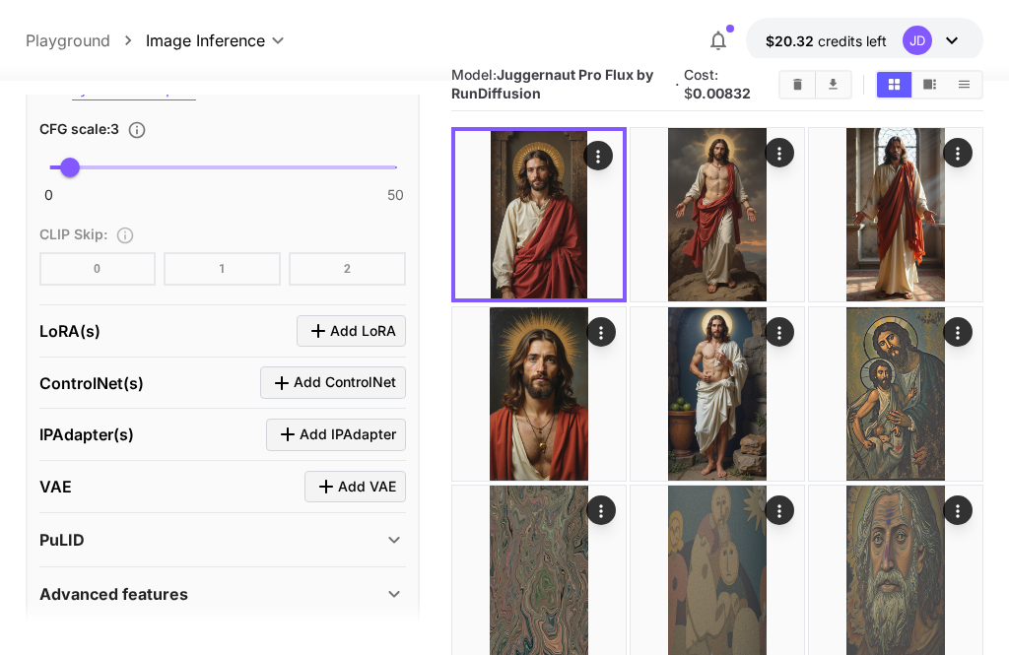
click at [373, 436] on span "Add IPAdapter" at bounding box center [348, 435] width 97 height 25
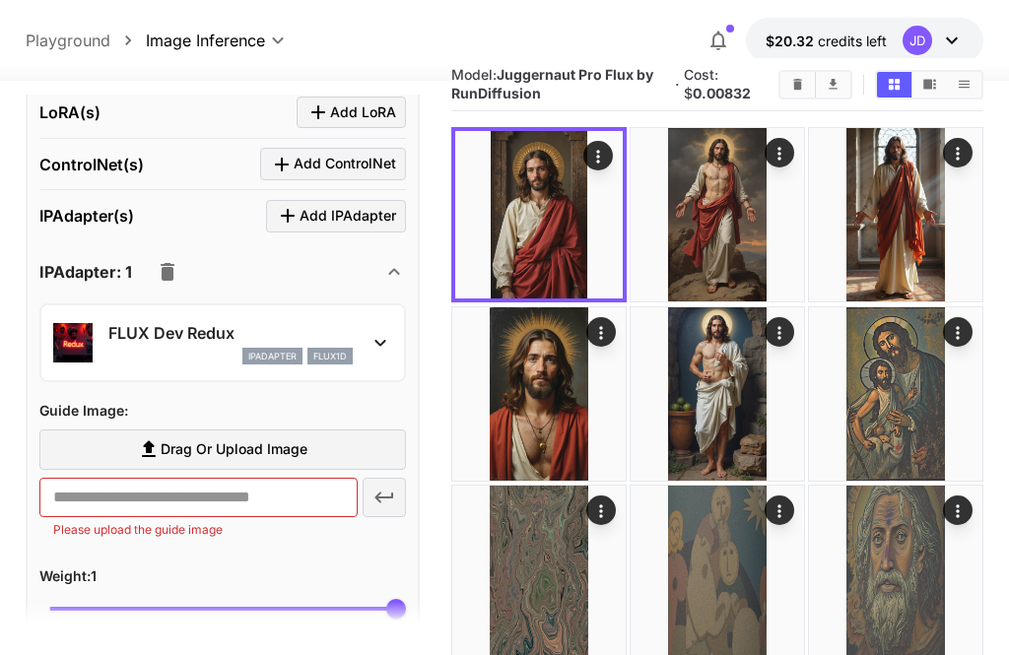
scroll to position [2015, 0]
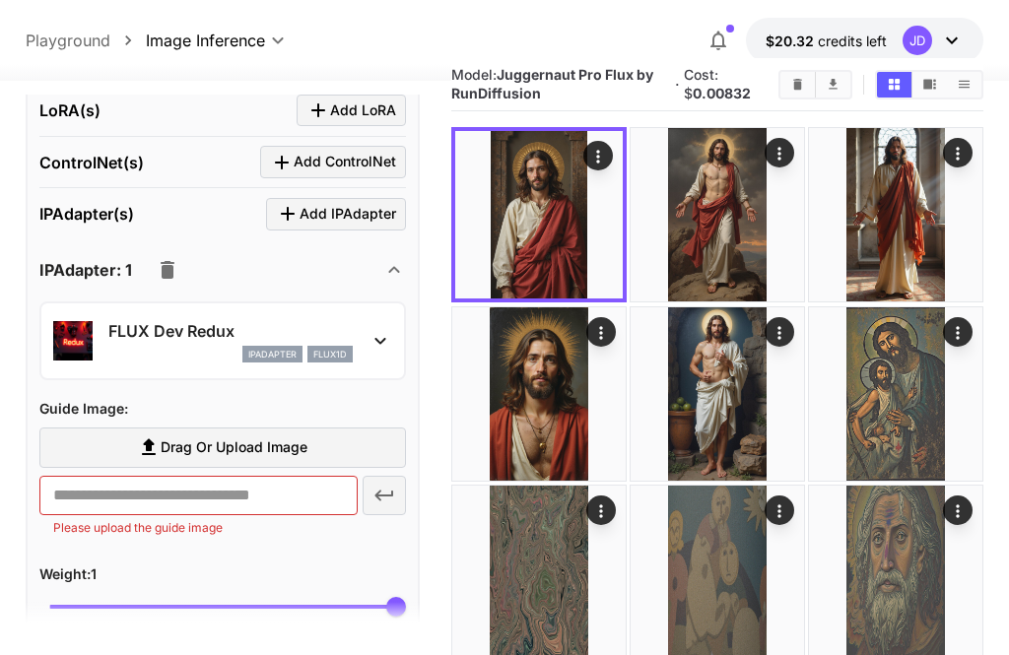
click at [281, 449] on span "Drag or upload image" at bounding box center [234, 447] width 147 height 25
click at [0, 0] on input "Drag or upload image" at bounding box center [0, 0] width 0 height 0
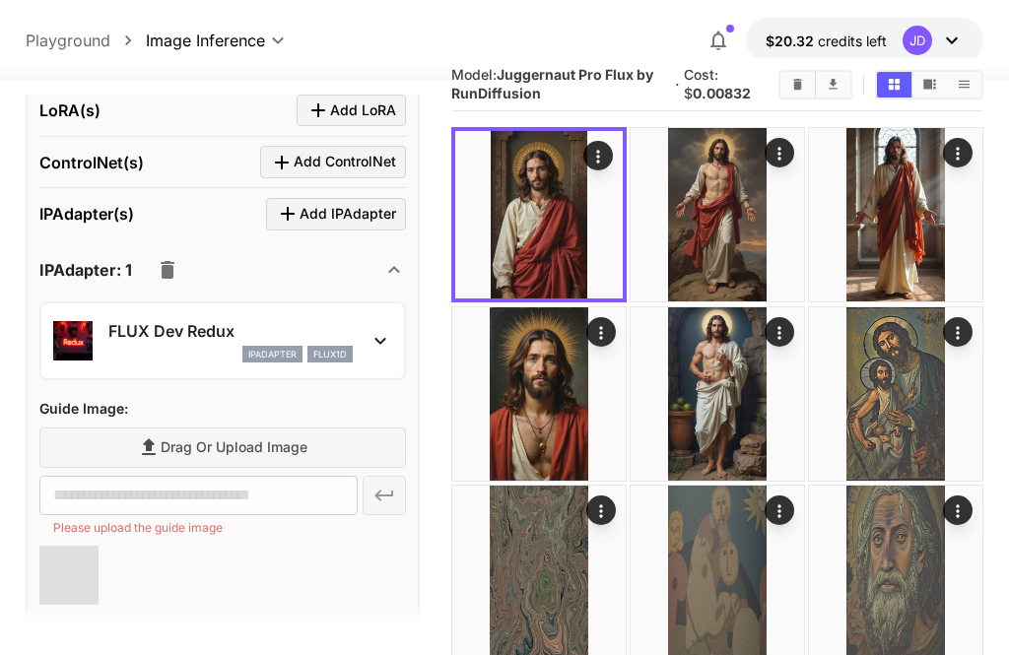
type input "**********"
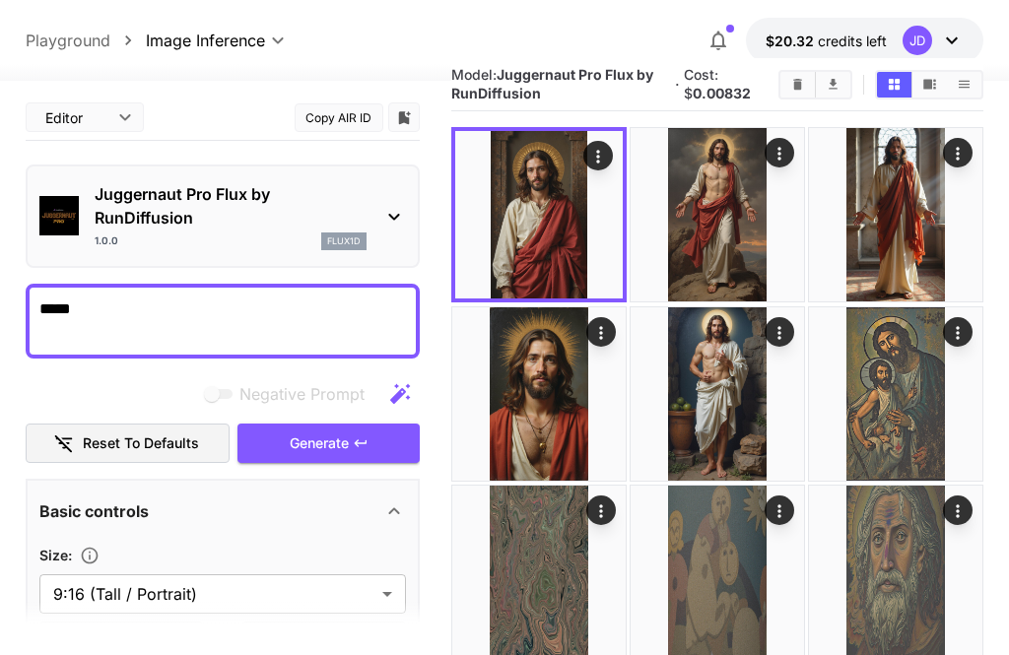
scroll to position [0, 0]
click at [353, 451] on button "Generate" at bounding box center [327, 444] width 181 height 40
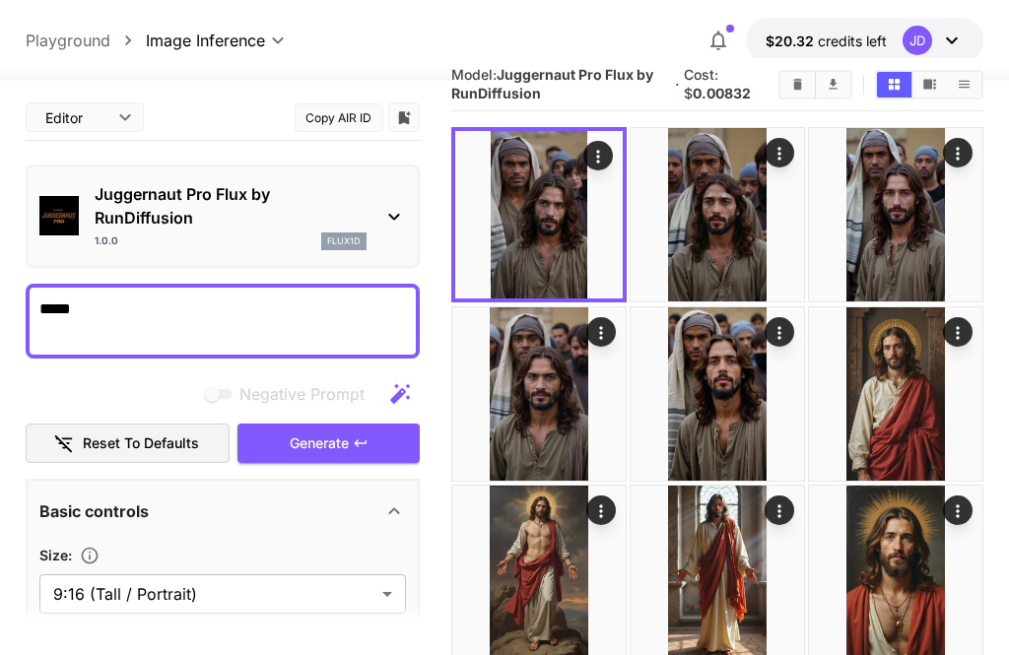
click at [0, 0] on button "Open in fullscreen" at bounding box center [0, 0] width 0 height 0
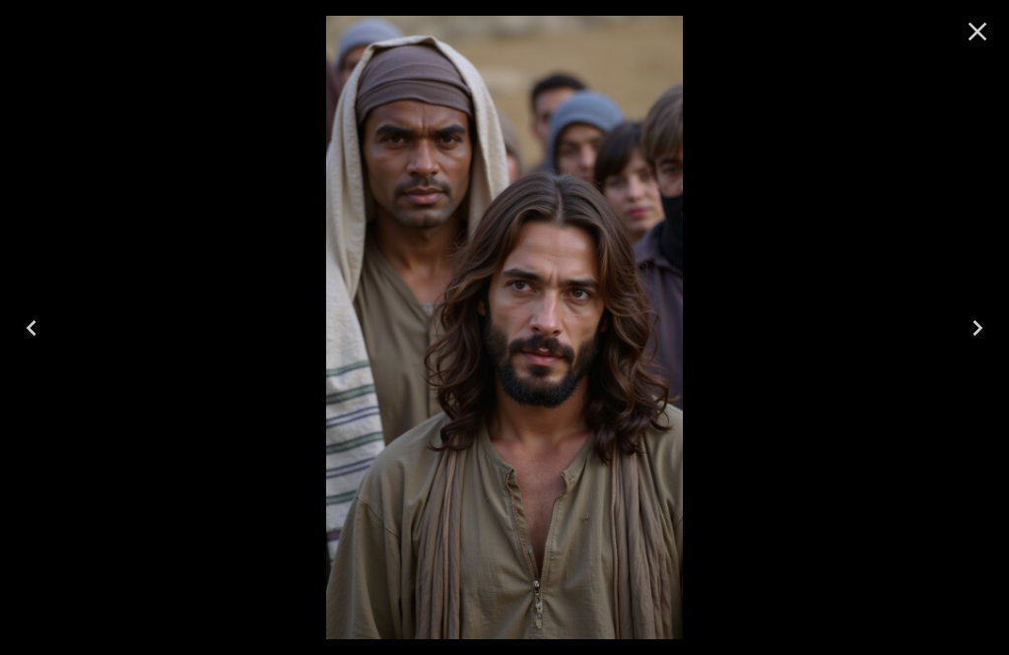
click at [996, 316] on button "Next" at bounding box center [977, 328] width 63 height 79
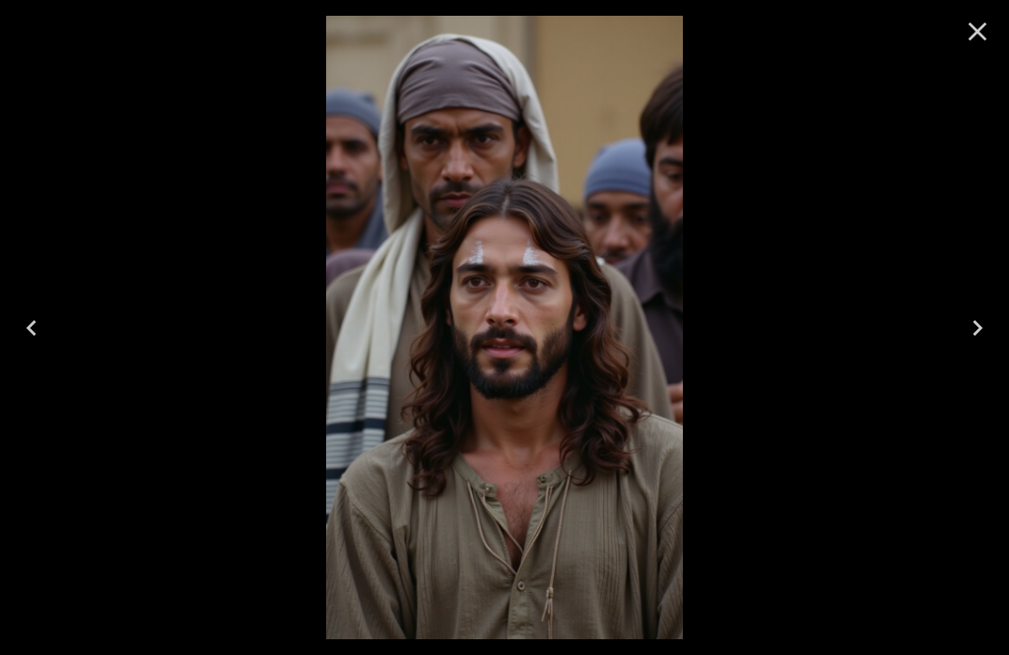
click at [994, 315] on button "Next" at bounding box center [977, 328] width 63 height 79
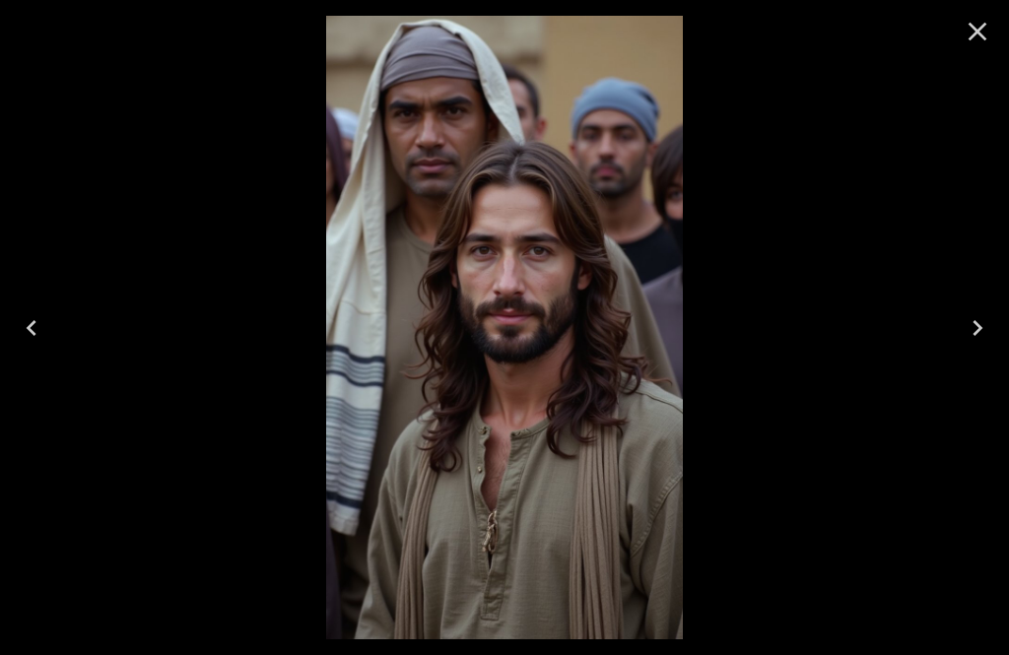
click at [982, 330] on icon "Next" at bounding box center [978, 328] width 32 height 32
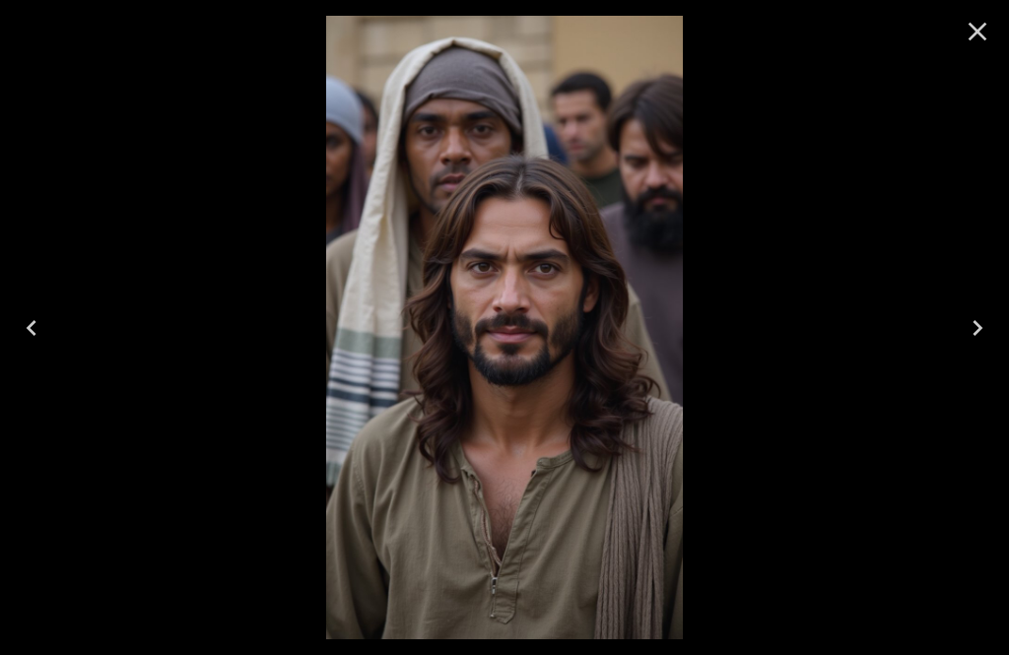
click at [982, 334] on icon "Next" at bounding box center [978, 328] width 32 height 32
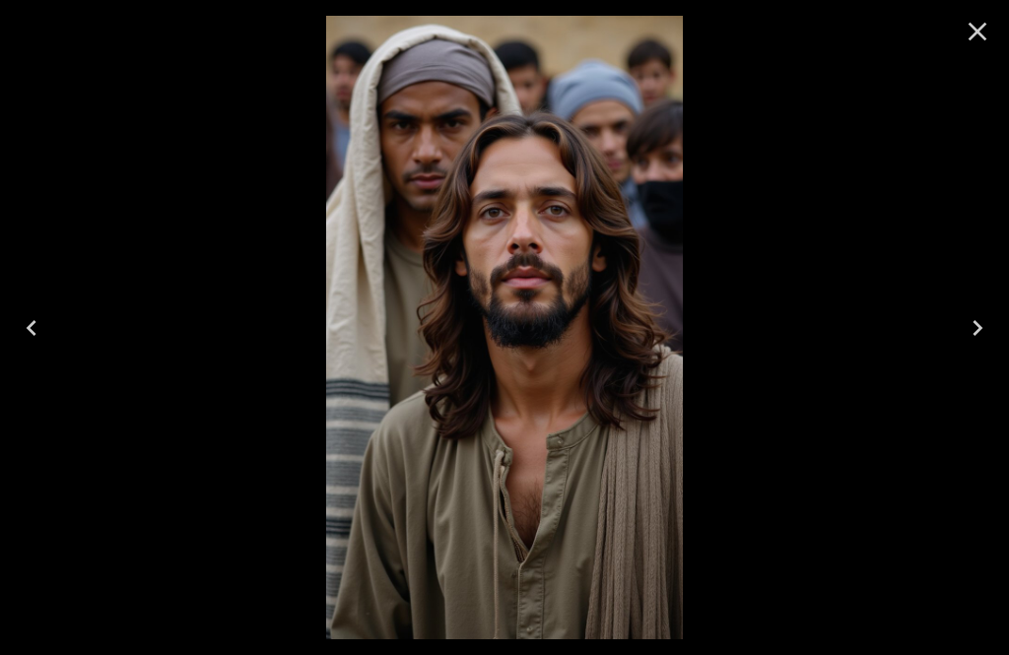
click at [984, 331] on icon "Next" at bounding box center [978, 328] width 32 height 32
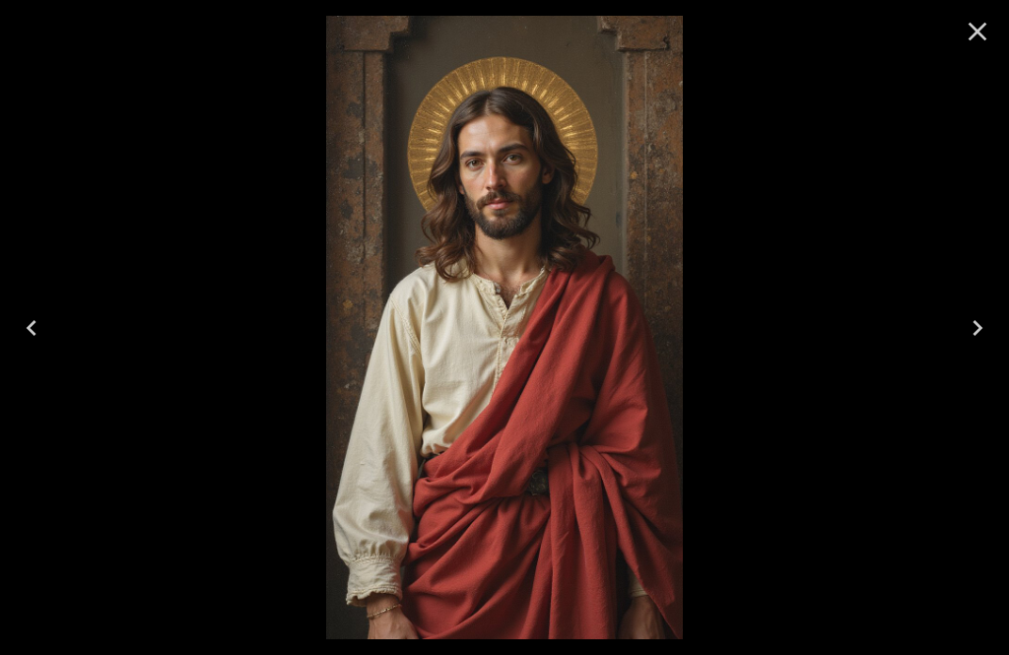
click at [982, 26] on icon "Close" at bounding box center [977, 32] width 19 height 19
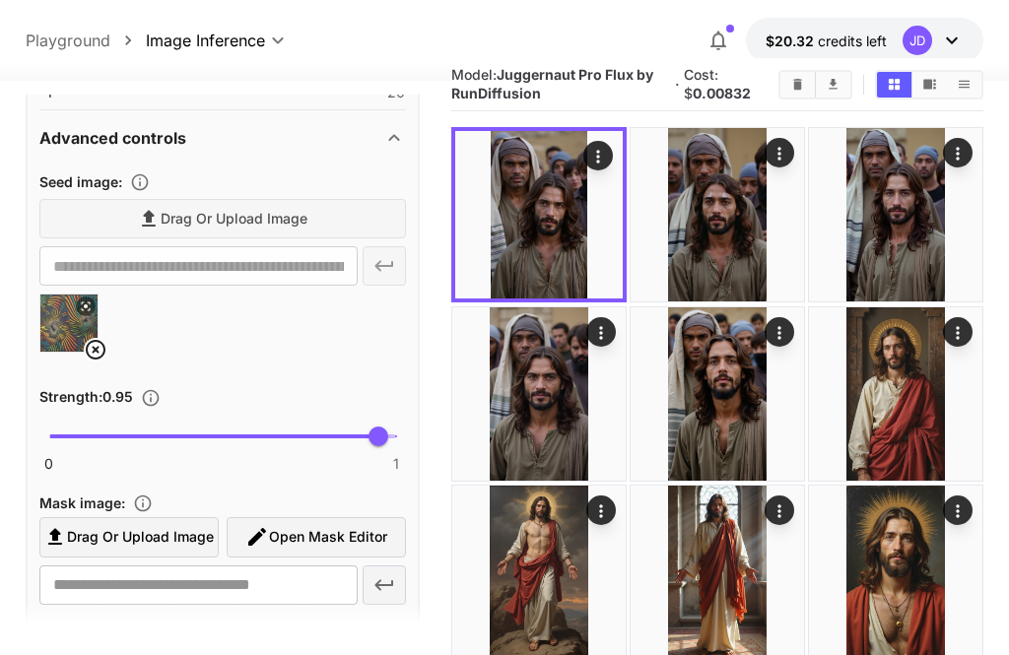
scroll to position [762, 0]
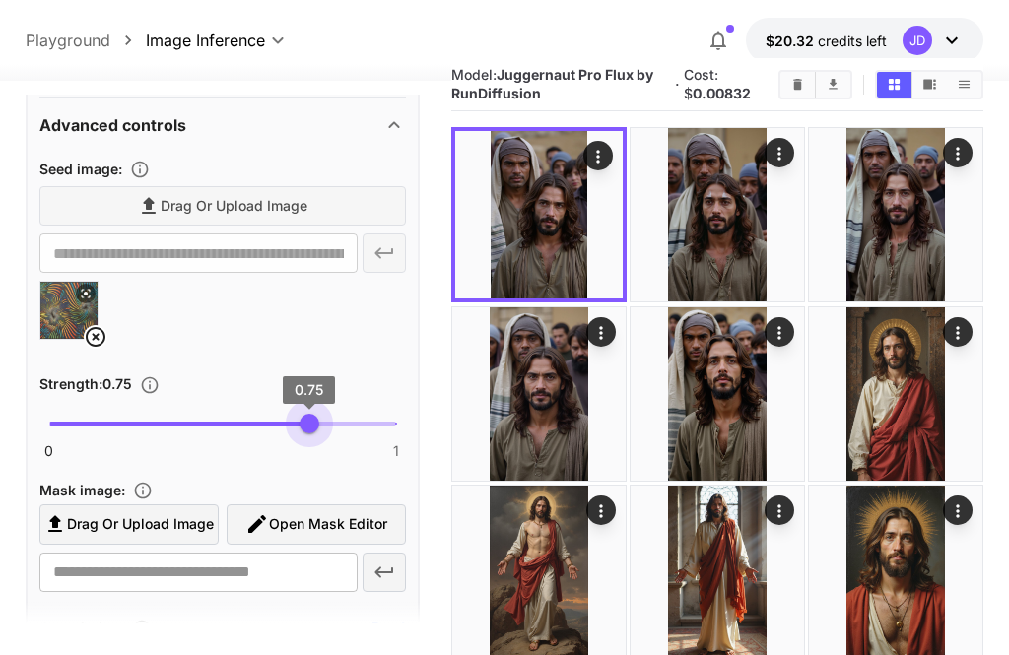
type input "****"
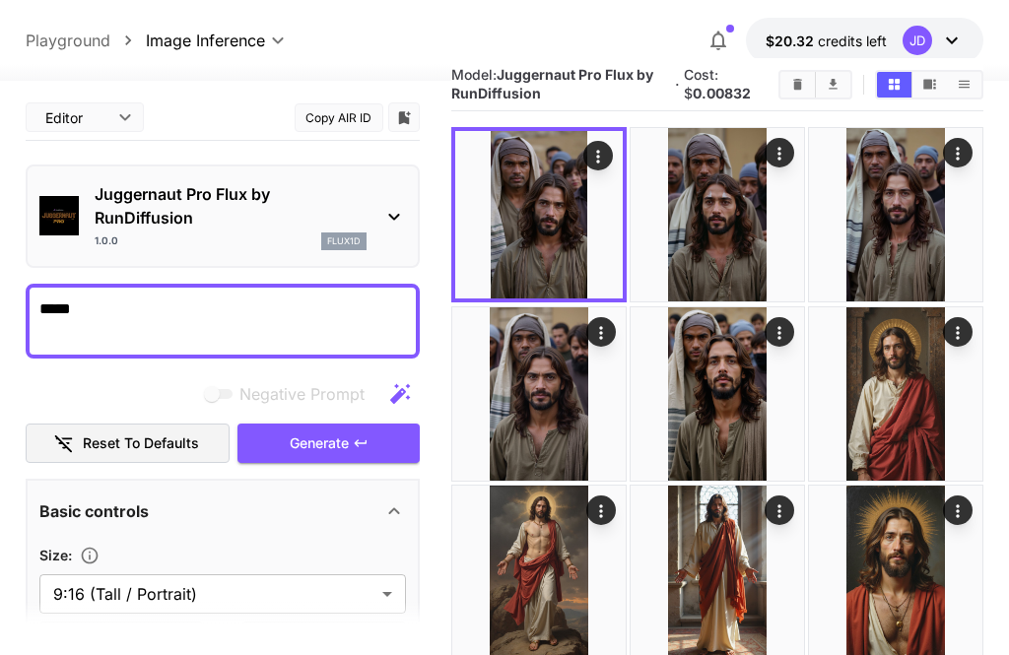
scroll to position [0, 0]
click at [347, 434] on span "Generate" at bounding box center [319, 444] width 59 height 25
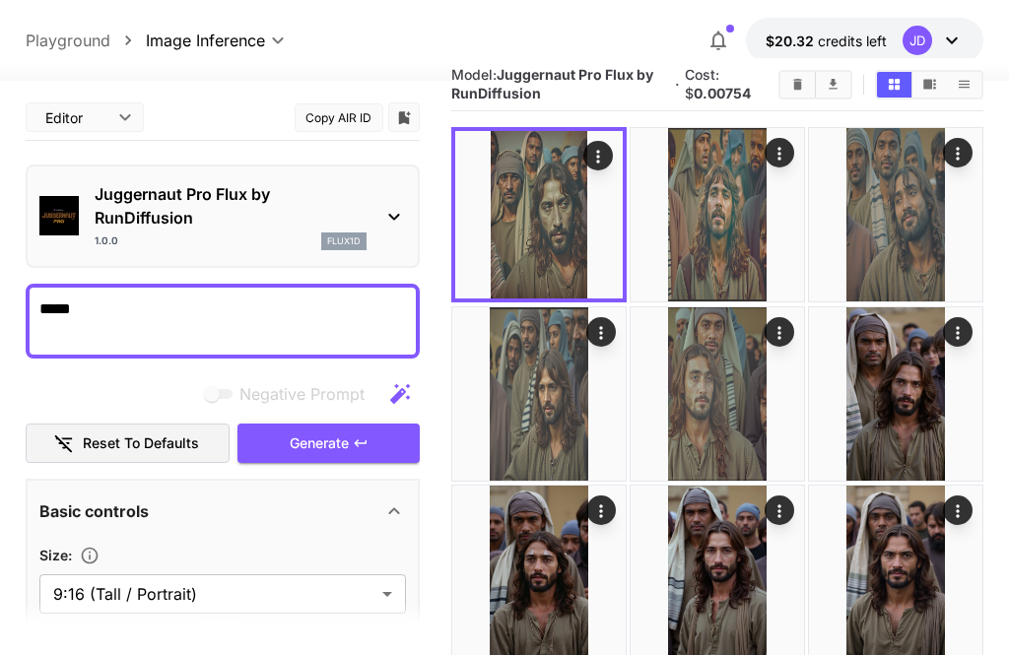
click at [0, 0] on button "Open in fullscreen" at bounding box center [0, 0] width 0 height 0
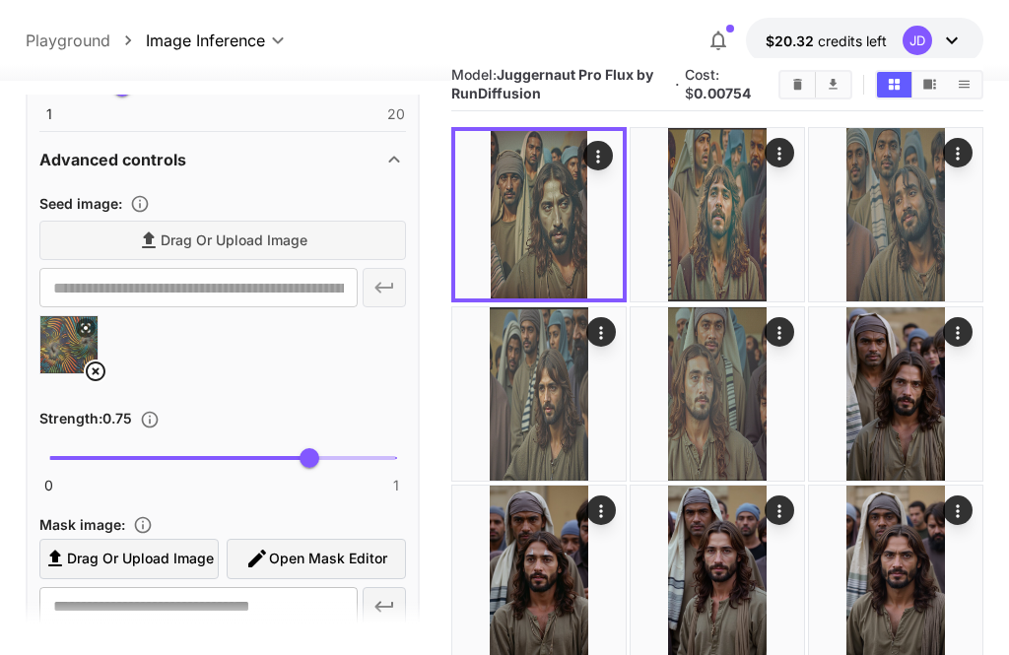
scroll to position [707, 0]
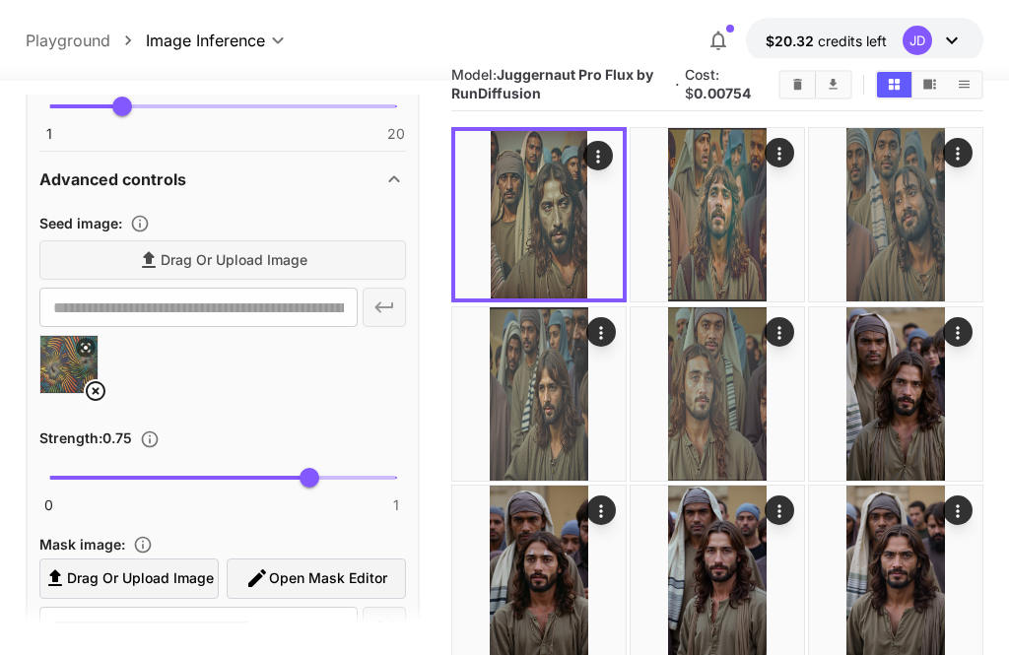
click at [106, 386] on icon at bounding box center [96, 391] width 24 height 24
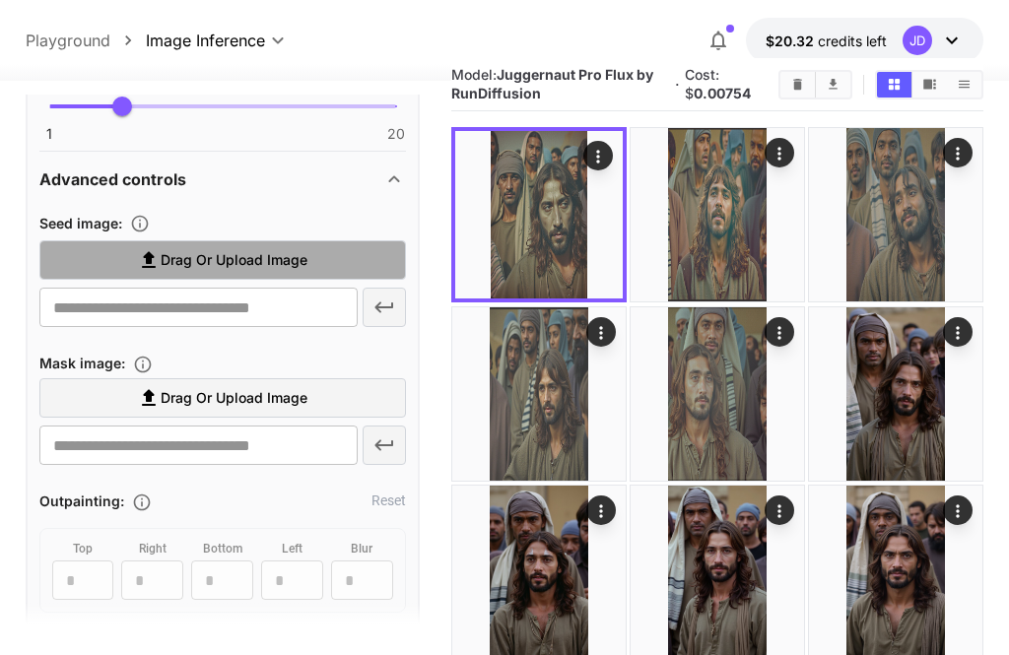
click at [288, 264] on span "Drag or upload image" at bounding box center [234, 260] width 147 height 25
click at [0, 0] on input "Drag or upload image" at bounding box center [0, 0] width 0 height 0
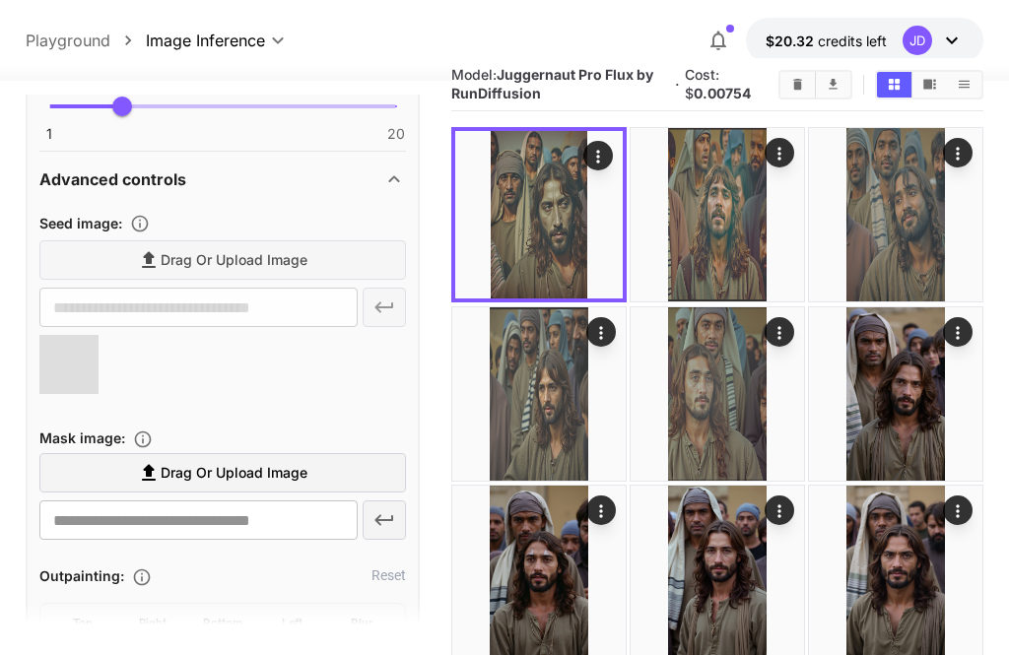
type input "**********"
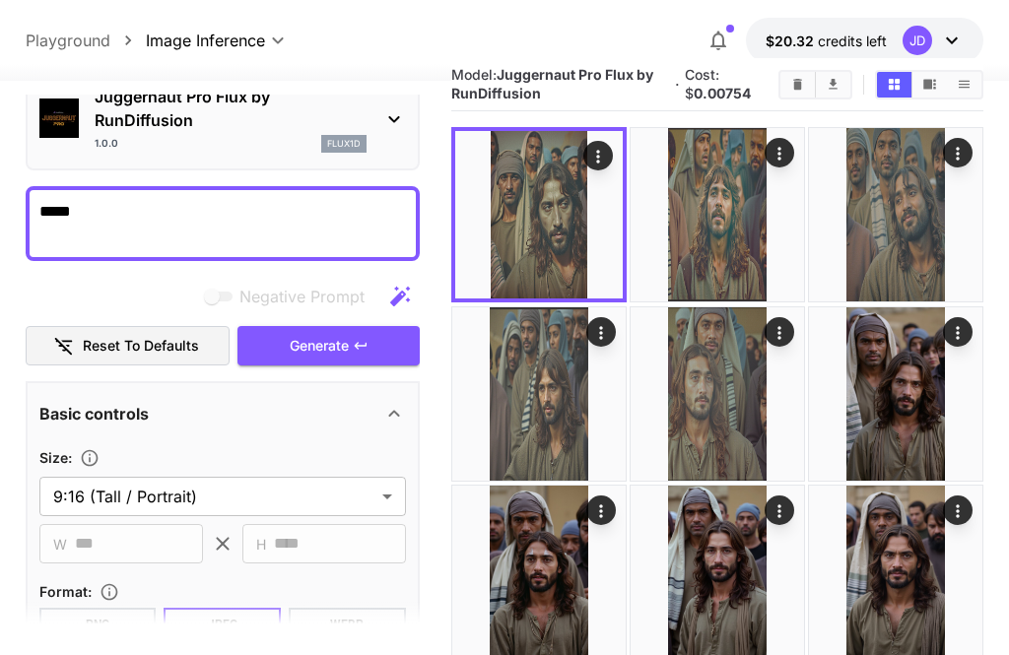
scroll to position [81, 0]
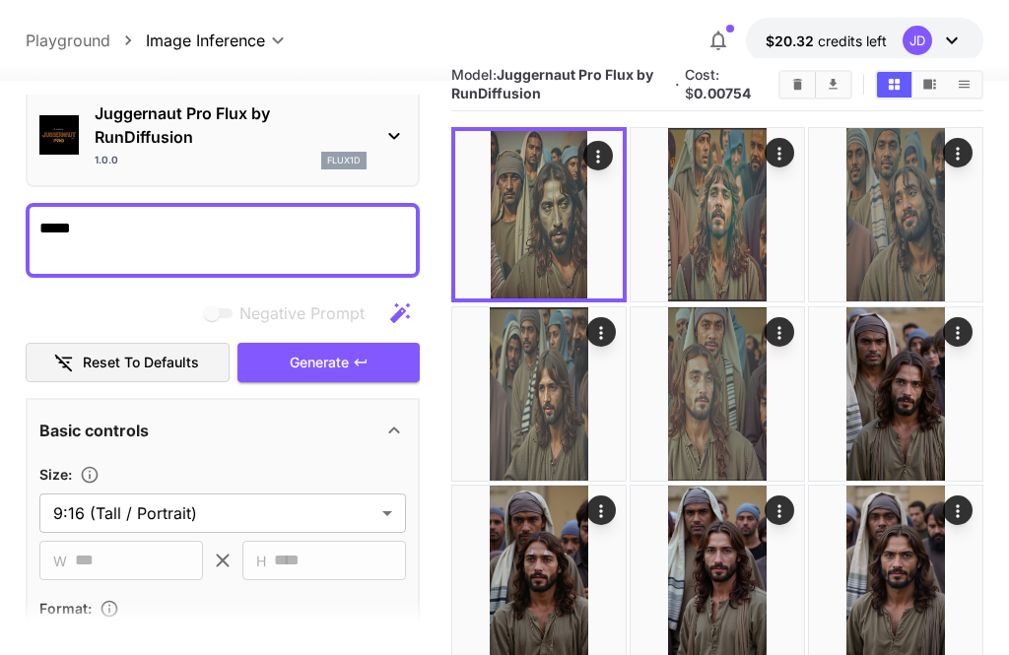
click at [340, 365] on span "Generate" at bounding box center [319, 363] width 59 height 25
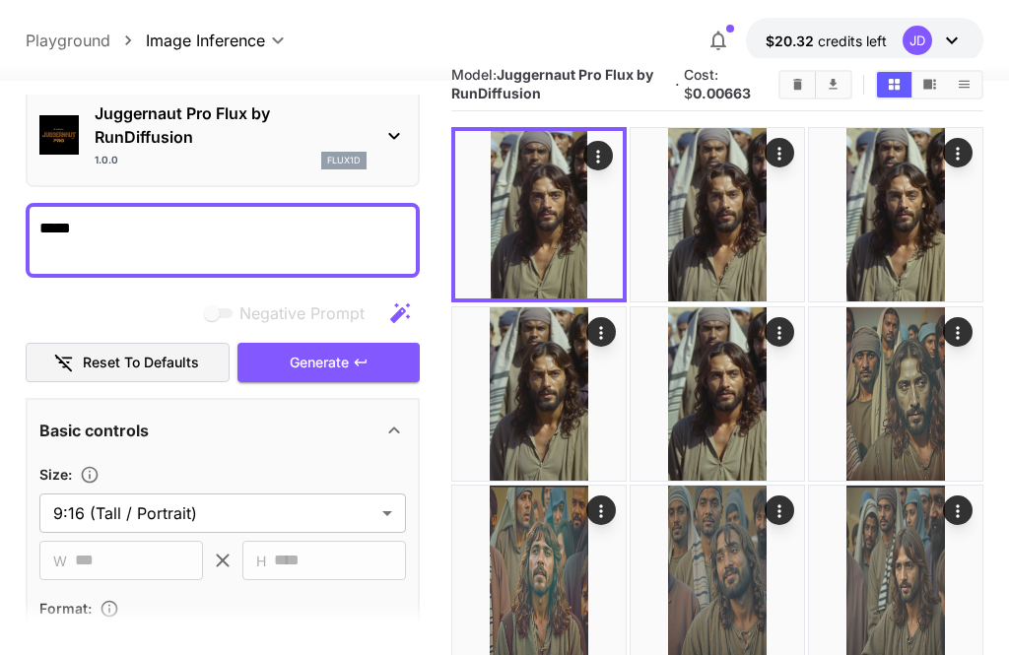
click at [613, 286] on img at bounding box center [538, 214] width 167 height 167
click at [0, 0] on icon "Open in fullscreen" at bounding box center [0, 0] width 0 height 0
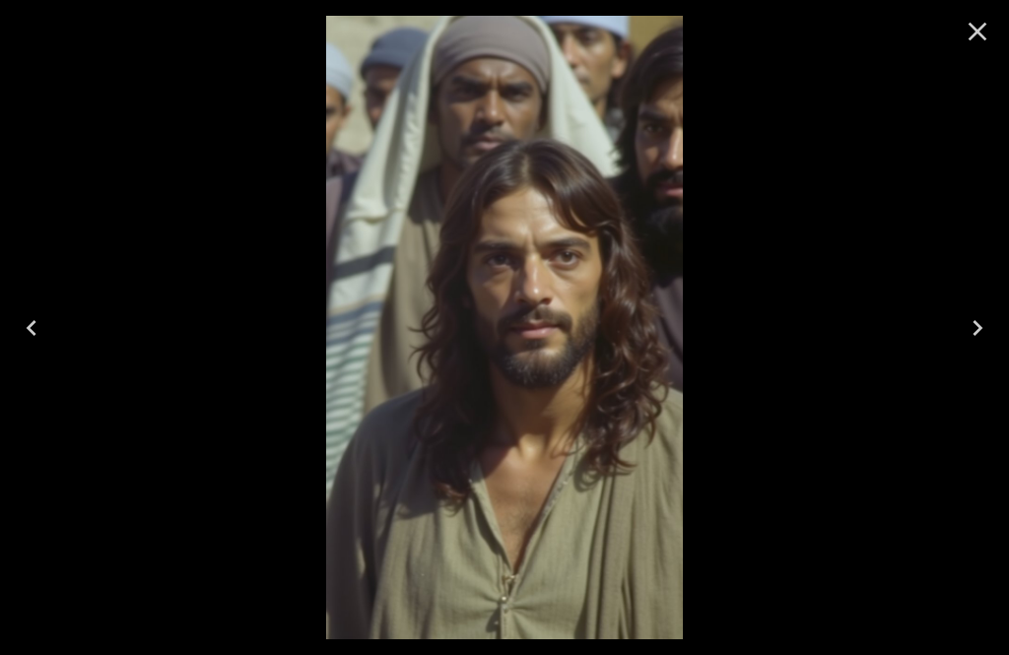
click at [987, 332] on icon "Next" at bounding box center [978, 328] width 32 height 32
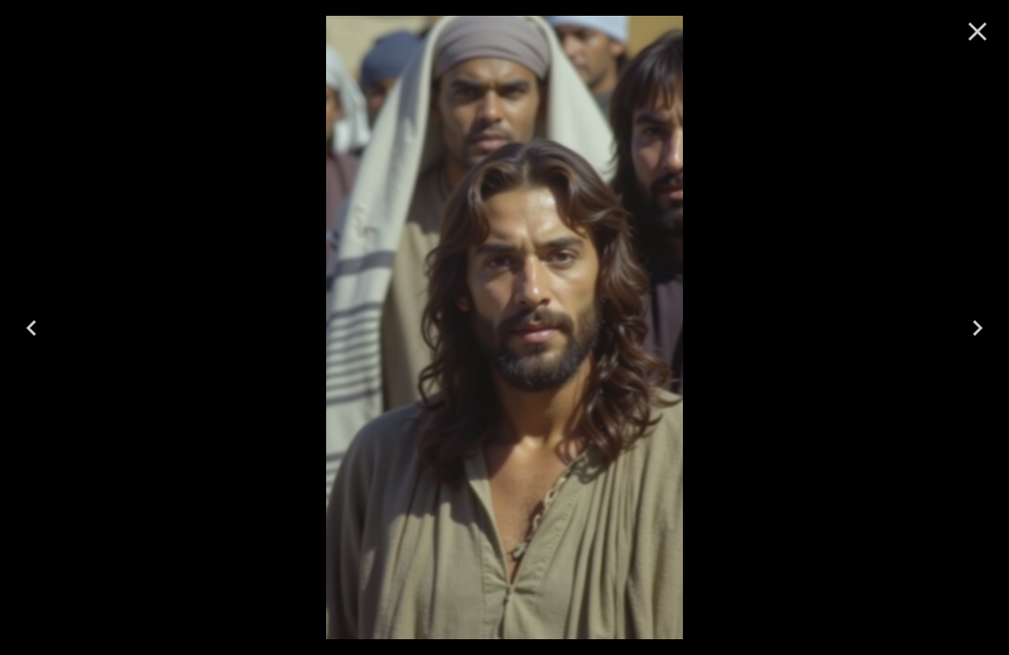
click at [995, 329] on button "Next" at bounding box center [977, 328] width 63 height 79
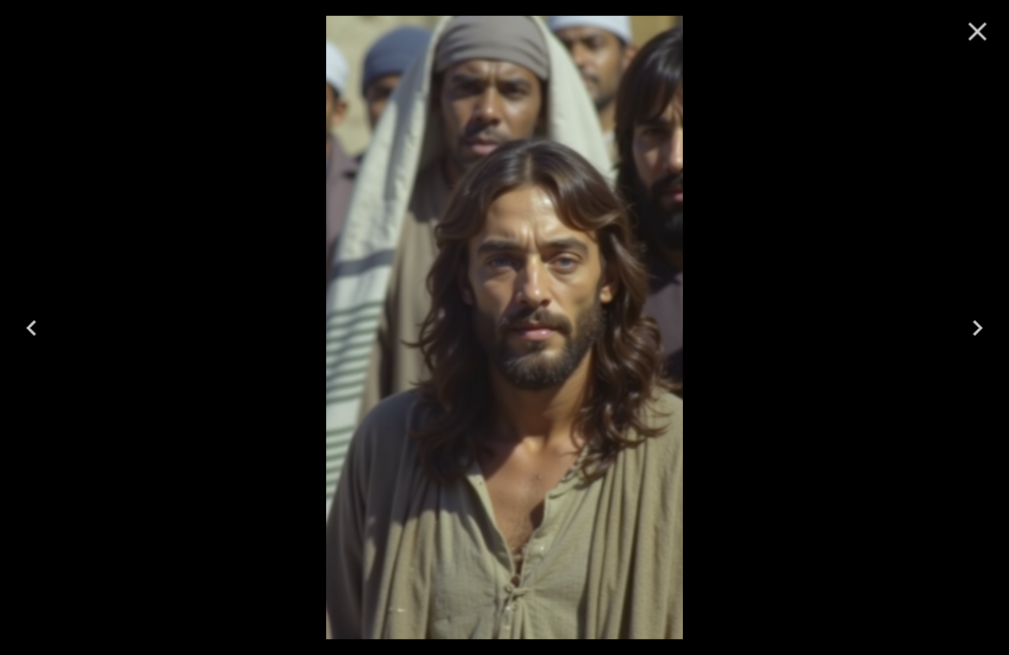
click at [992, 331] on icon "Next" at bounding box center [978, 328] width 32 height 32
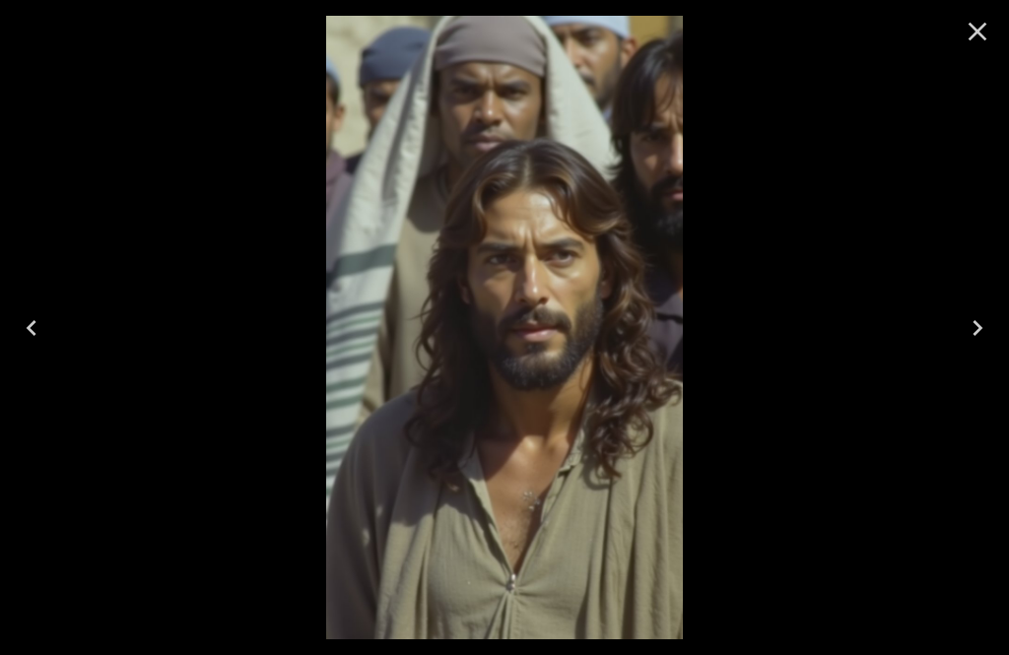
click at [994, 331] on button "Next" at bounding box center [977, 328] width 63 height 79
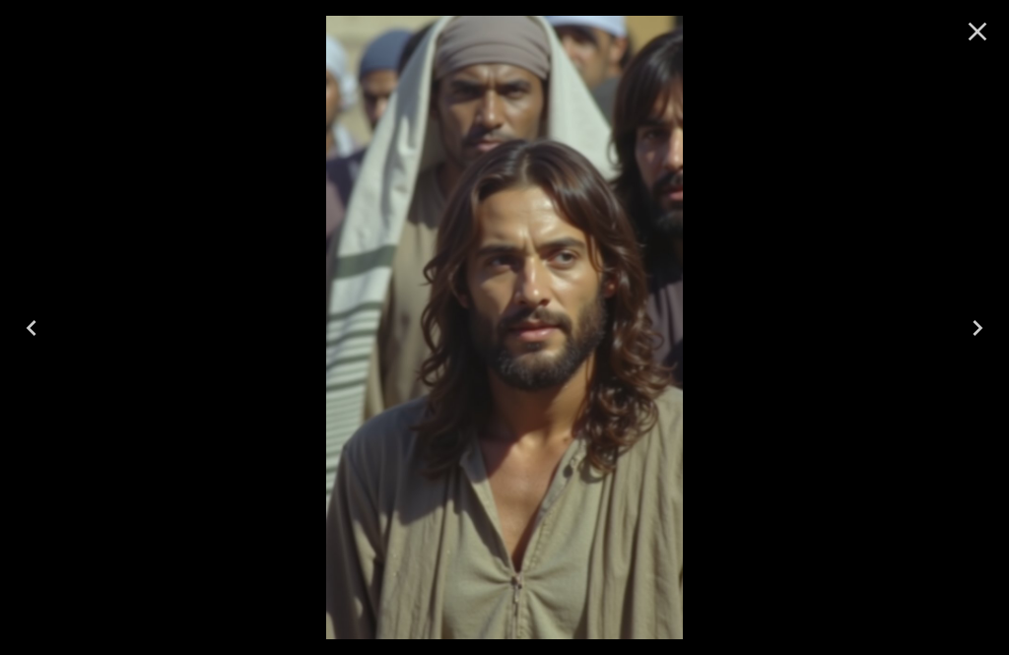
click at [972, 37] on icon "Close" at bounding box center [977, 32] width 19 height 19
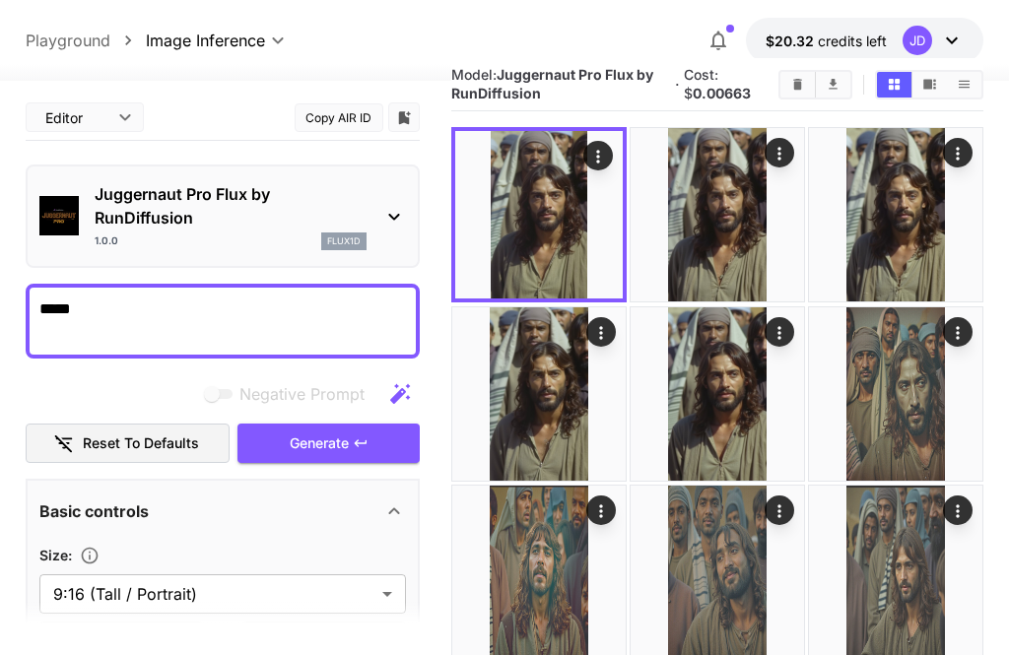
scroll to position [0, 0]
click at [347, 447] on span "Generate" at bounding box center [319, 444] width 59 height 25
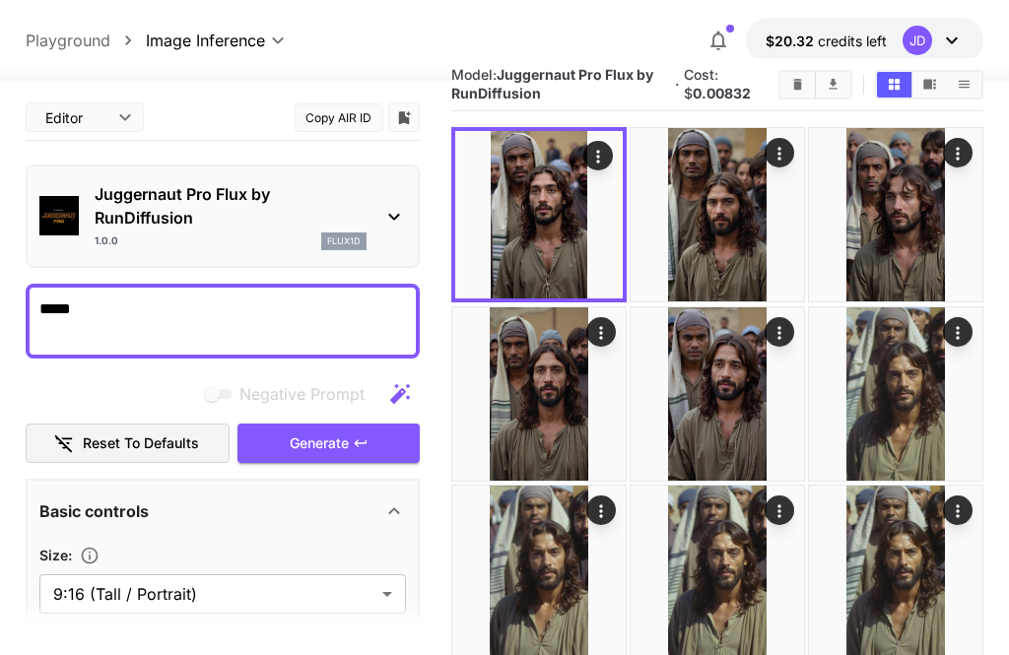
click at [0, 0] on button "Open in fullscreen" at bounding box center [0, 0] width 0 height 0
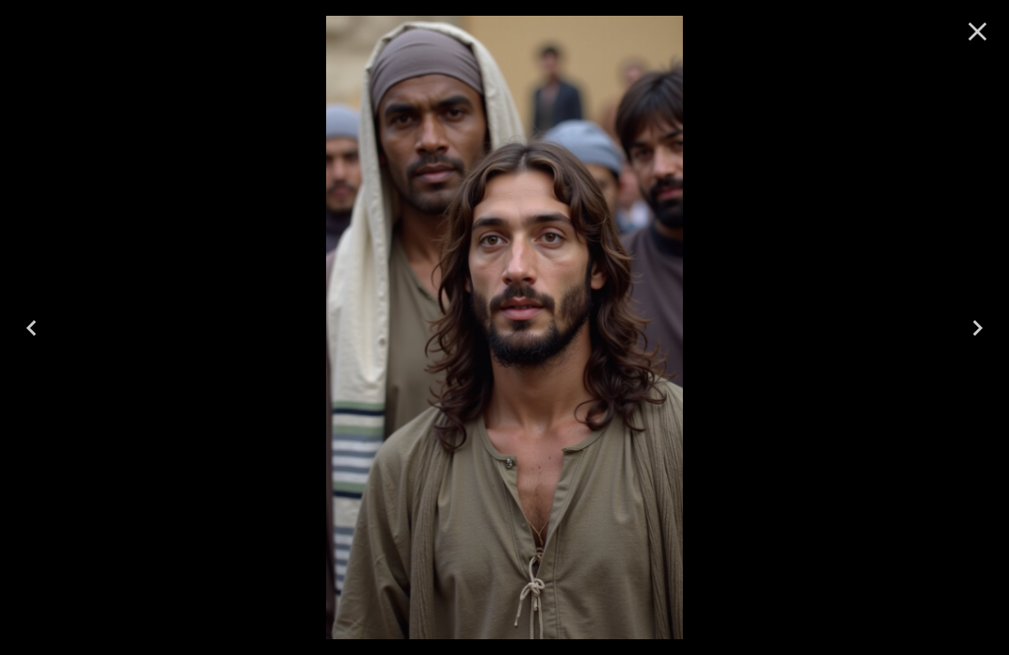
click at [988, 327] on icon "Next" at bounding box center [978, 328] width 32 height 32
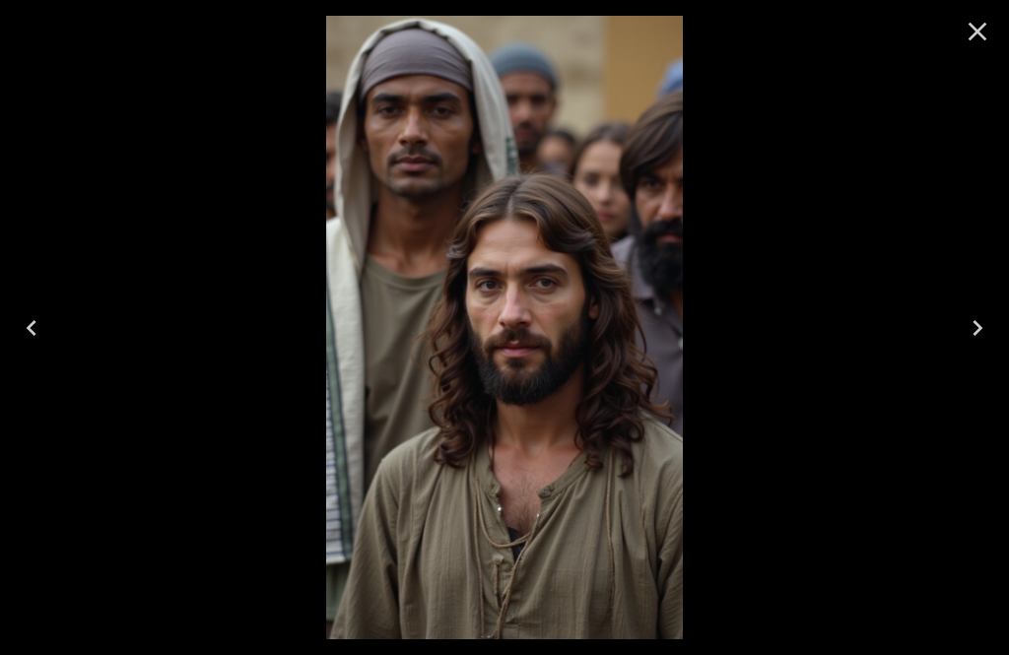
click at [997, 326] on button "Next" at bounding box center [977, 328] width 63 height 79
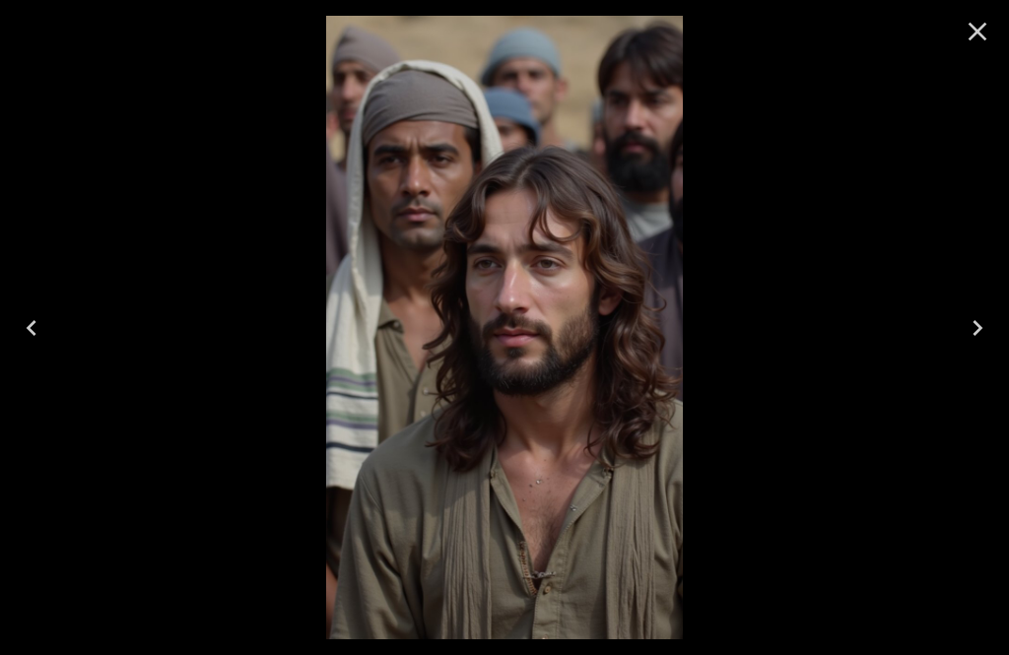
click at [999, 330] on button "Next" at bounding box center [977, 328] width 63 height 79
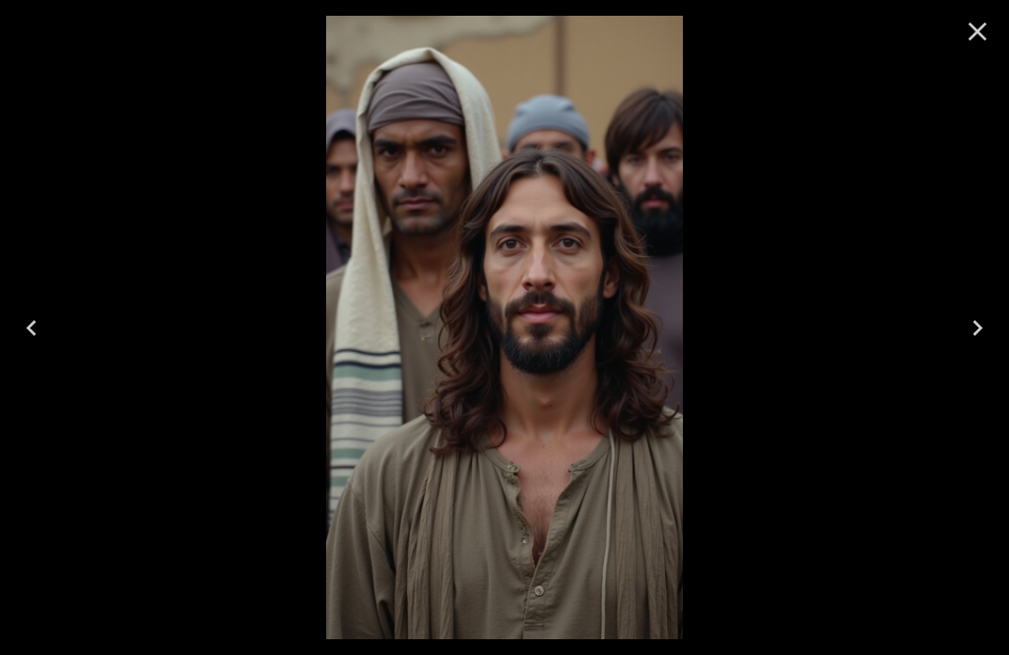
click at [996, 331] on button "Next" at bounding box center [977, 328] width 63 height 79
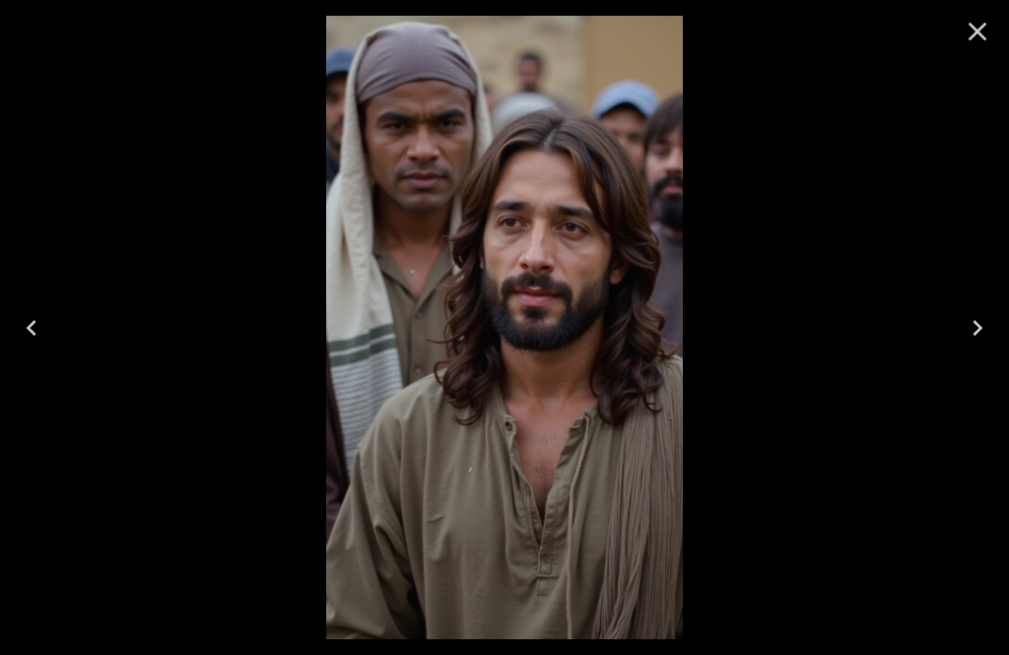
click at [996, 332] on button "Next" at bounding box center [977, 328] width 63 height 79
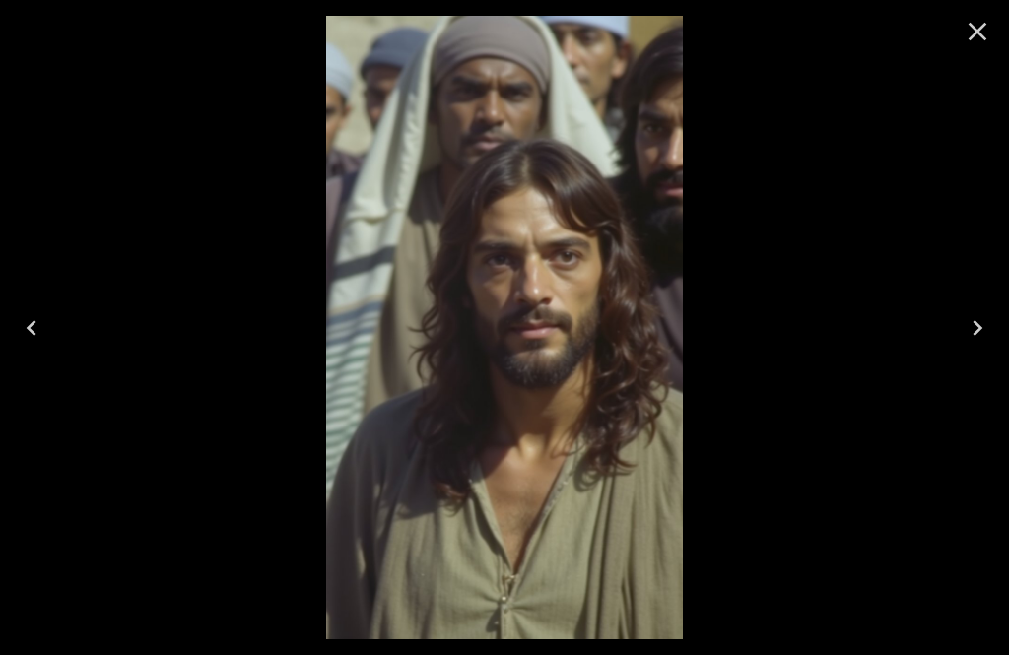
click at [995, 330] on button "Next" at bounding box center [977, 328] width 63 height 79
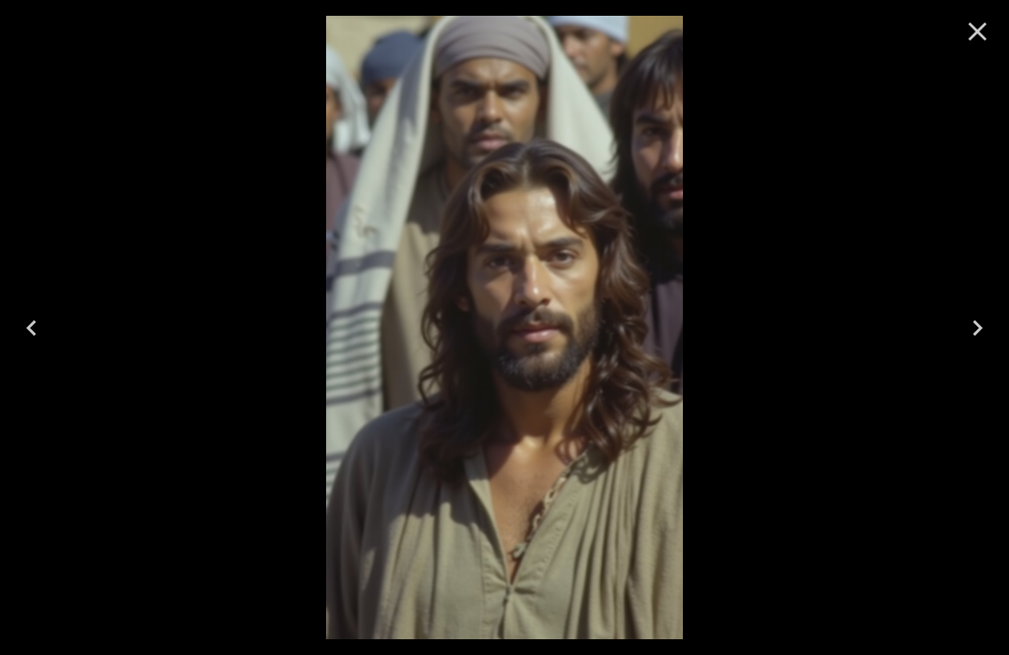
click at [986, 333] on icon "Next" at bounding box center [978, 328] width 32 height 32
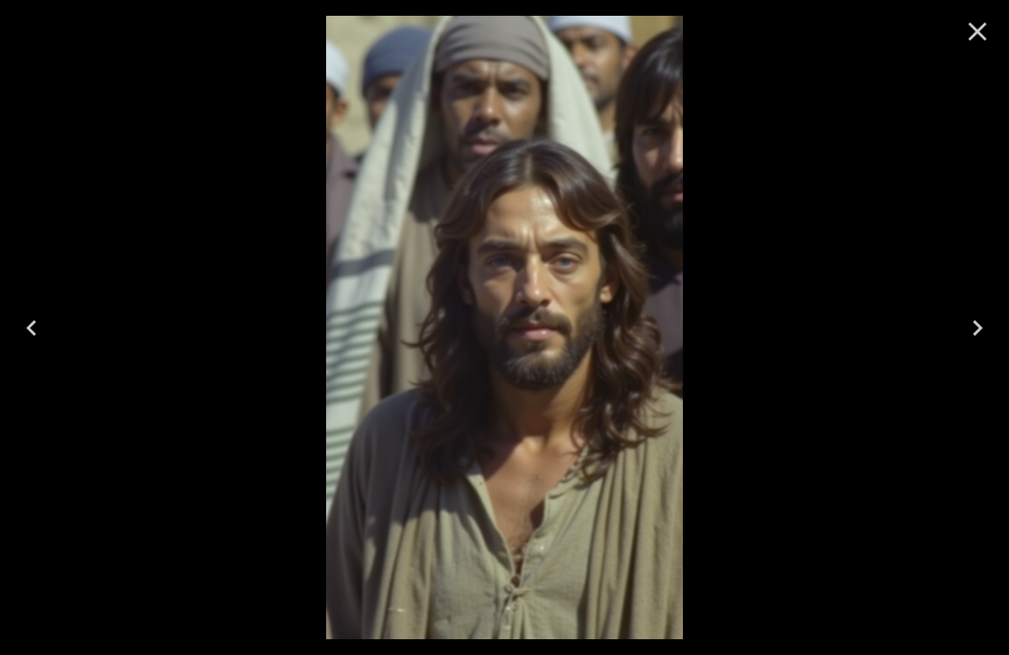
click at [980, 31] on icon "Close" at bounding box center [978, 32] width 32 height 32
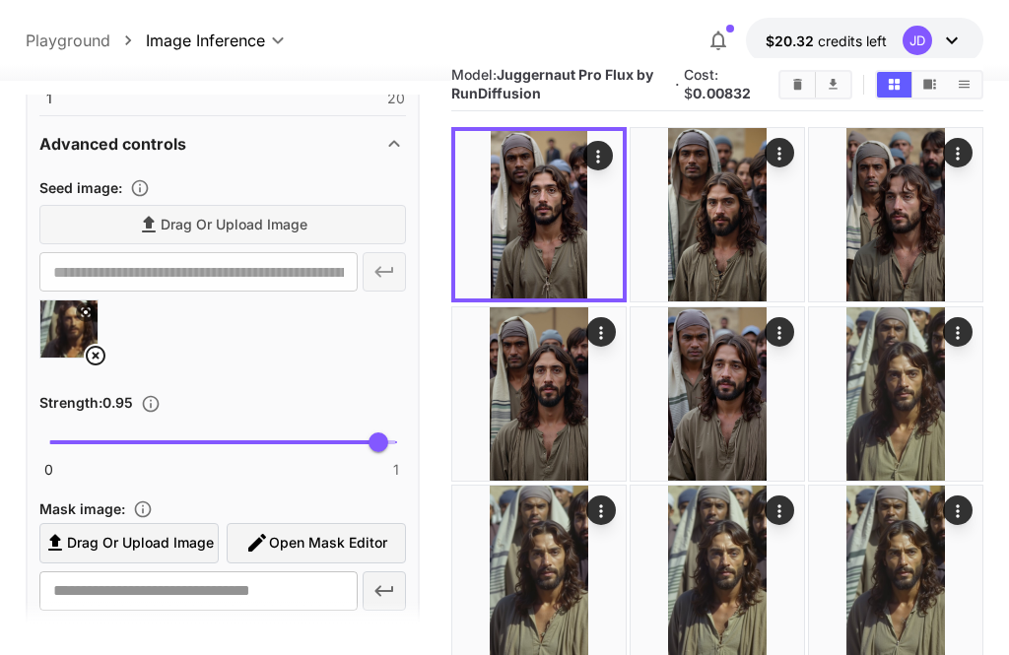
scroll to position [746, 0]
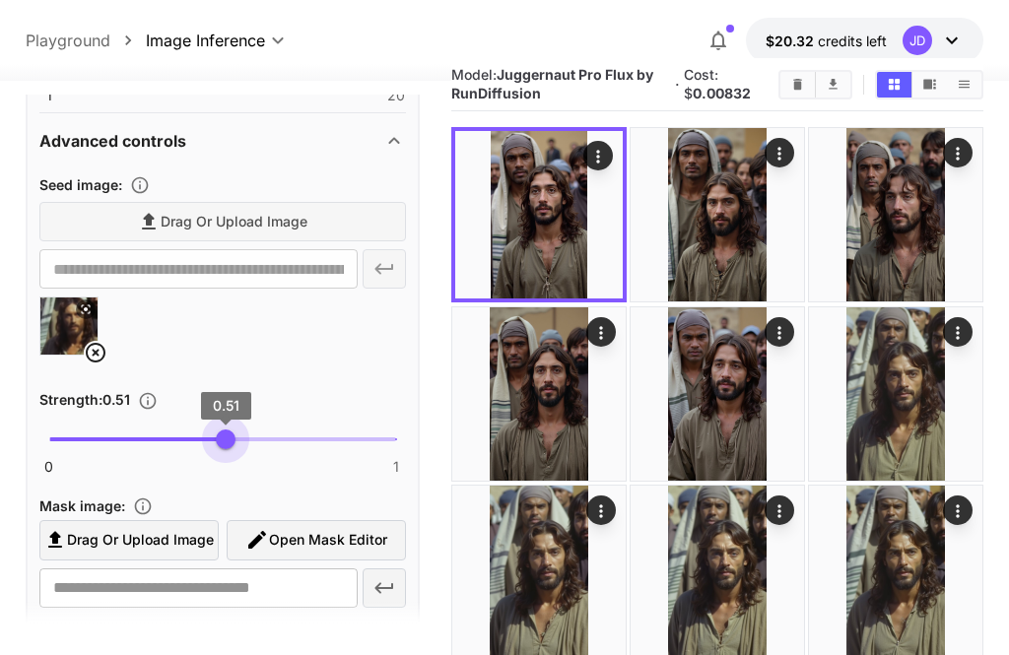
type input "***"
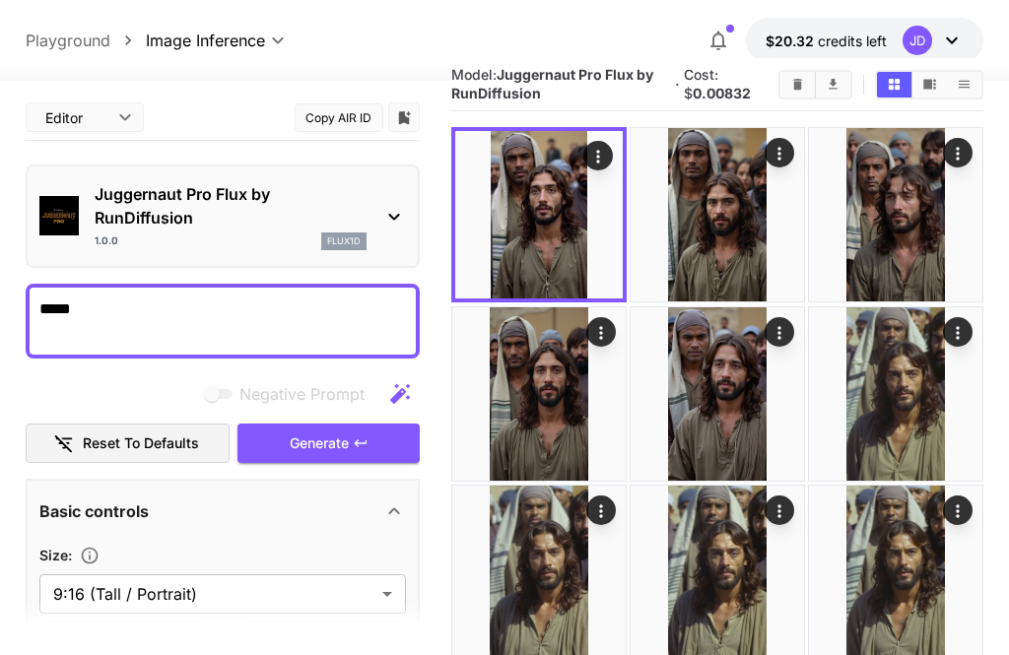
scroll to position [0, 0]
click at [353, 437] on icon "button" at bounding box center [361, 443] width 16 height 16
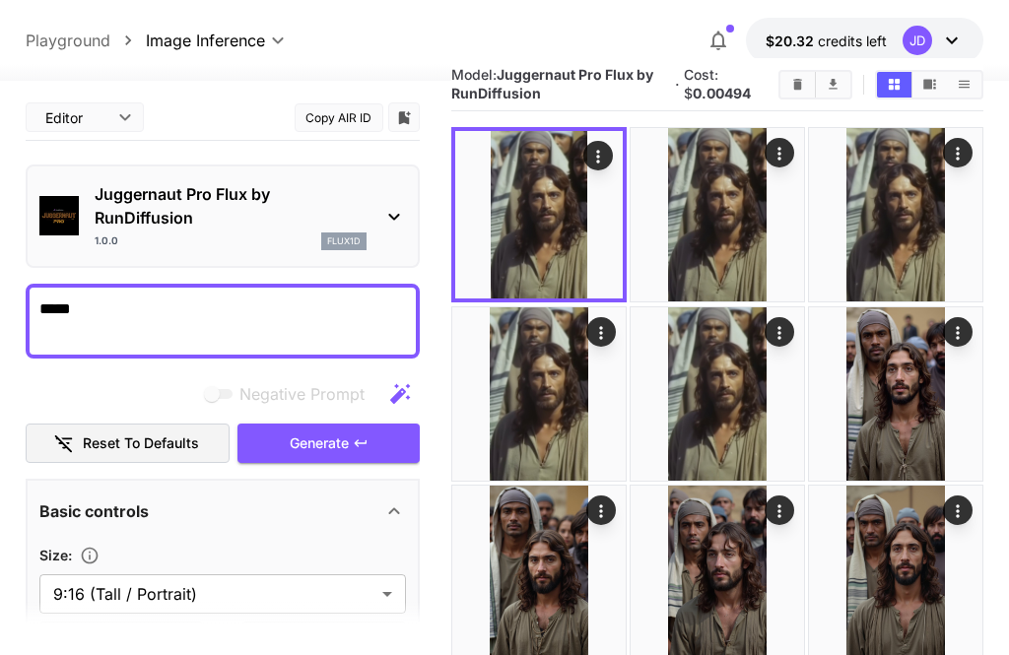
click at [597, 289] on img at bounding box center [538, 214] width 167 height 167
click at [0, 0] on button "Open in fullscreen" at bounding box center [0, 0] width 0 height 0
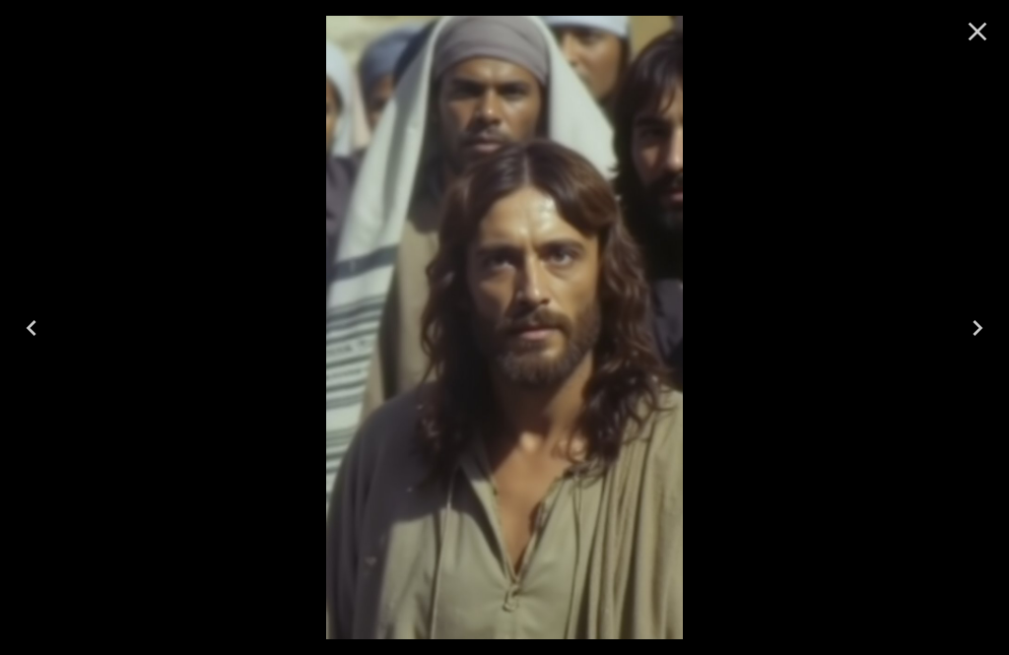
click at [999, 329] on button "Next" at bounding box center [977, 328] width 63 height 79
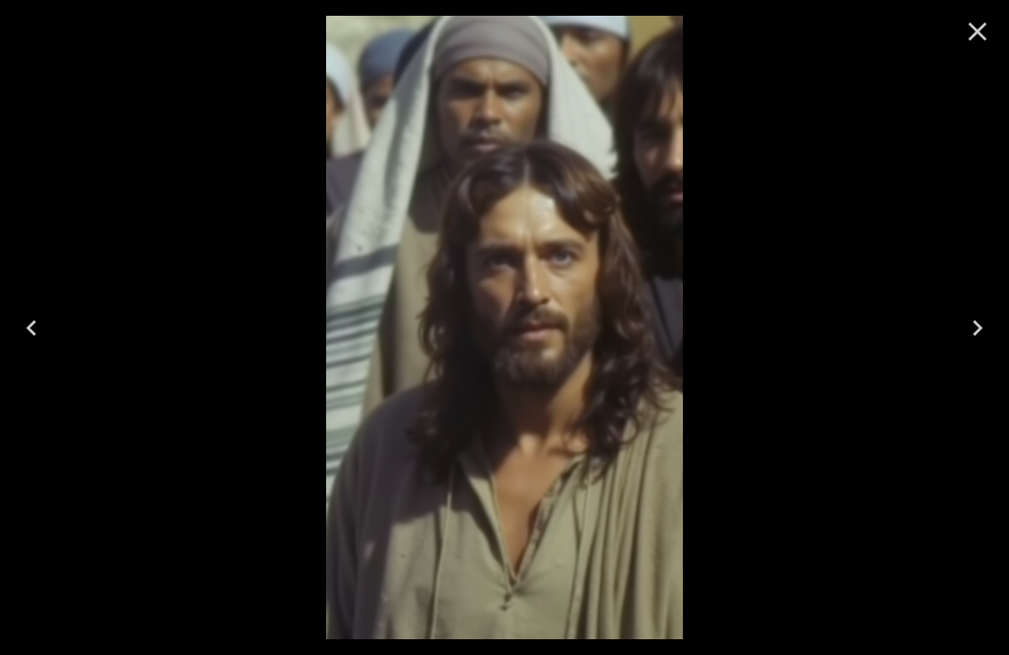
click at [994, 333] on button "Next" at bounding box center [977, 328] width 63 height 79
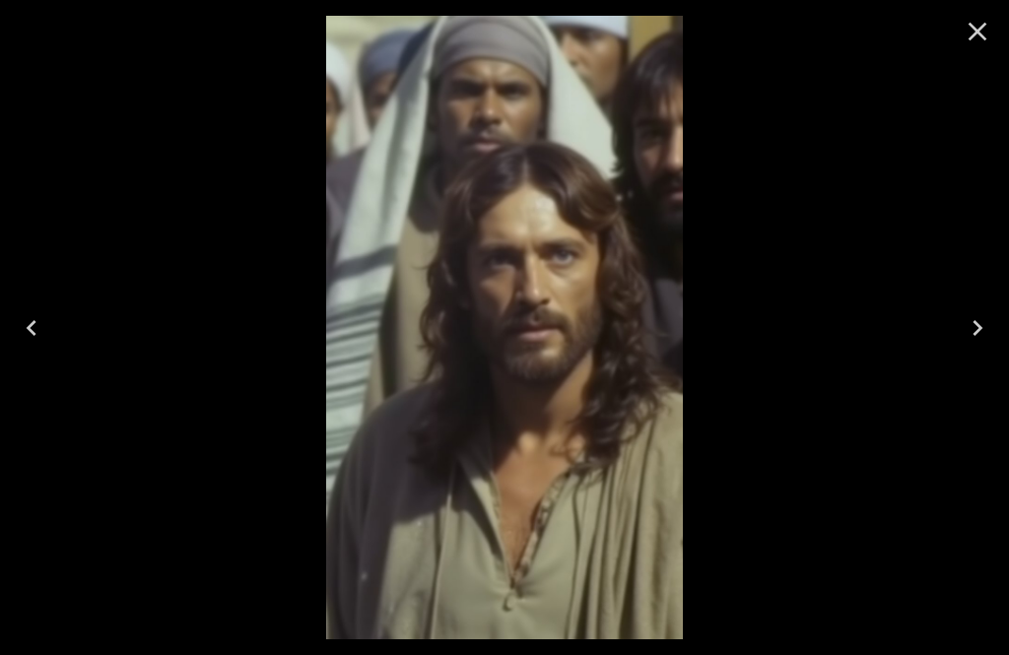
click at [996, 331] on button "Next" at bounding box center [977, 328] width 63 height 79
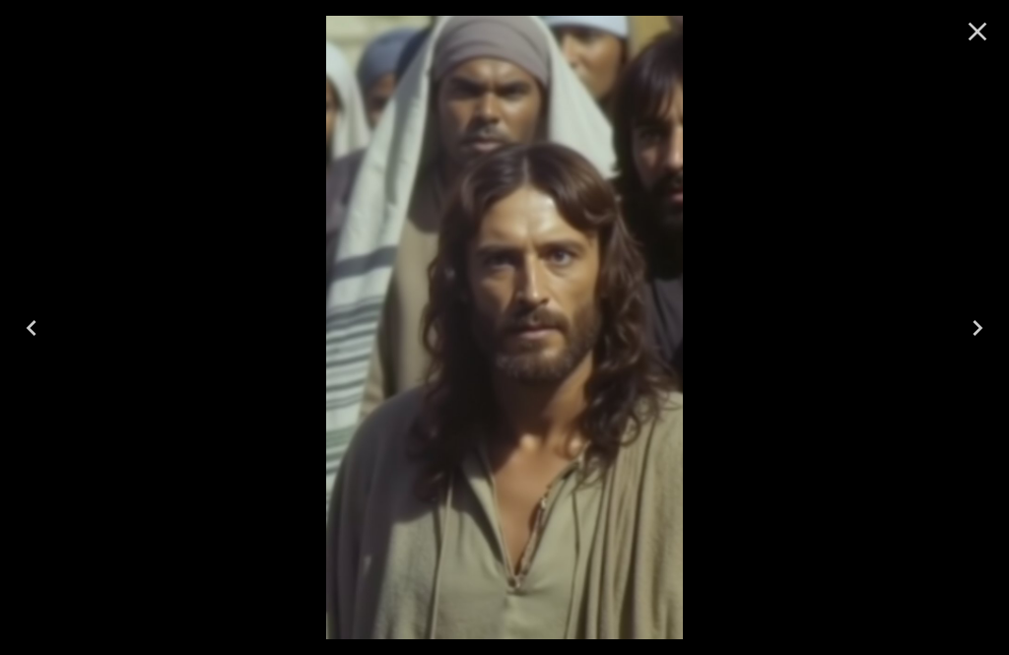
click at [1004, 344] on button "Next" at bounding box center [977, 328] width 63 height 79
